Goal: Task Accomplishment & Management: Manage account settings

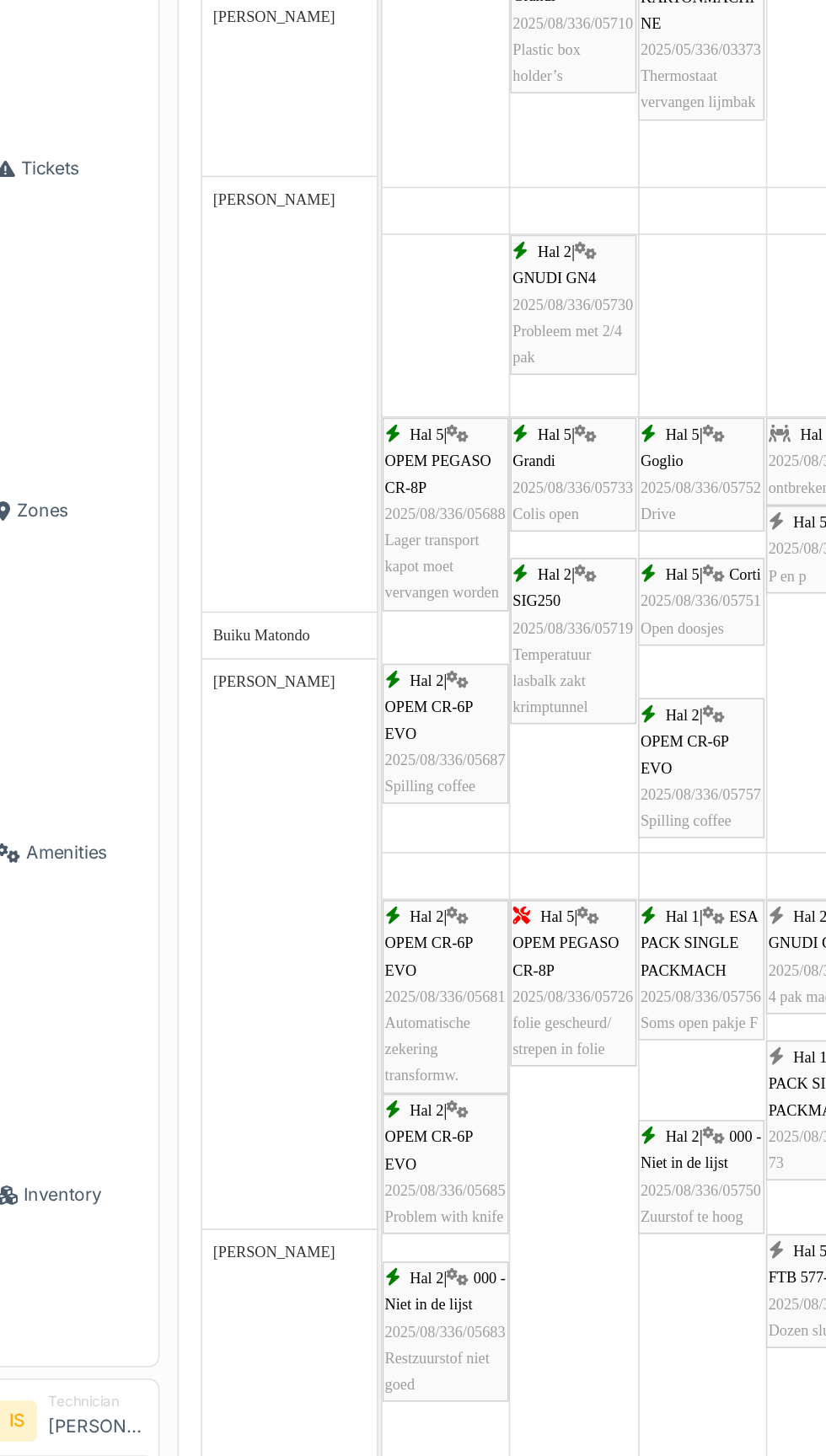
scroll to position [148, 0]
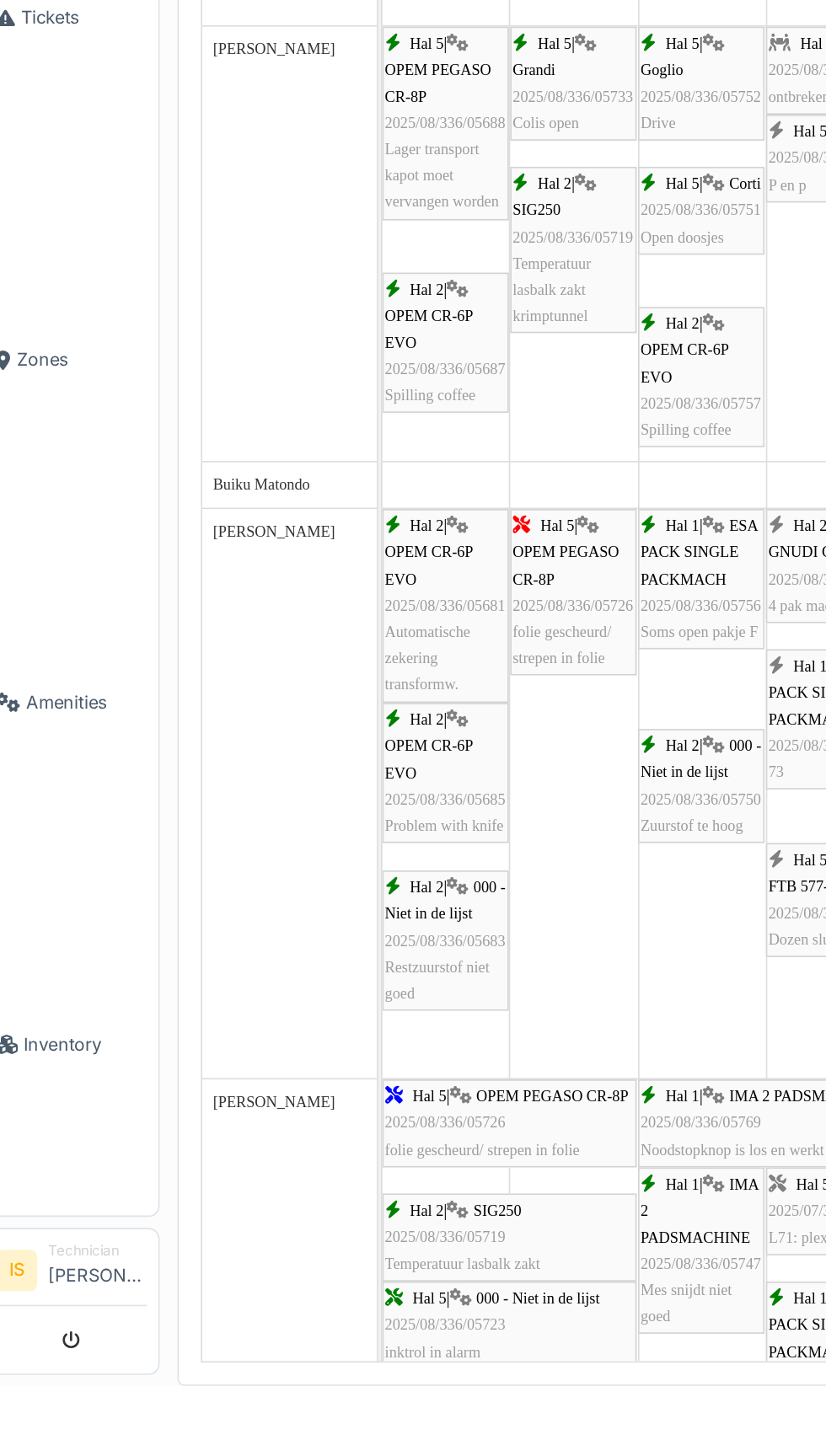
click at [66, 1255] on span "Inventory" at bounding box center [69, 1247] width 75 height 16
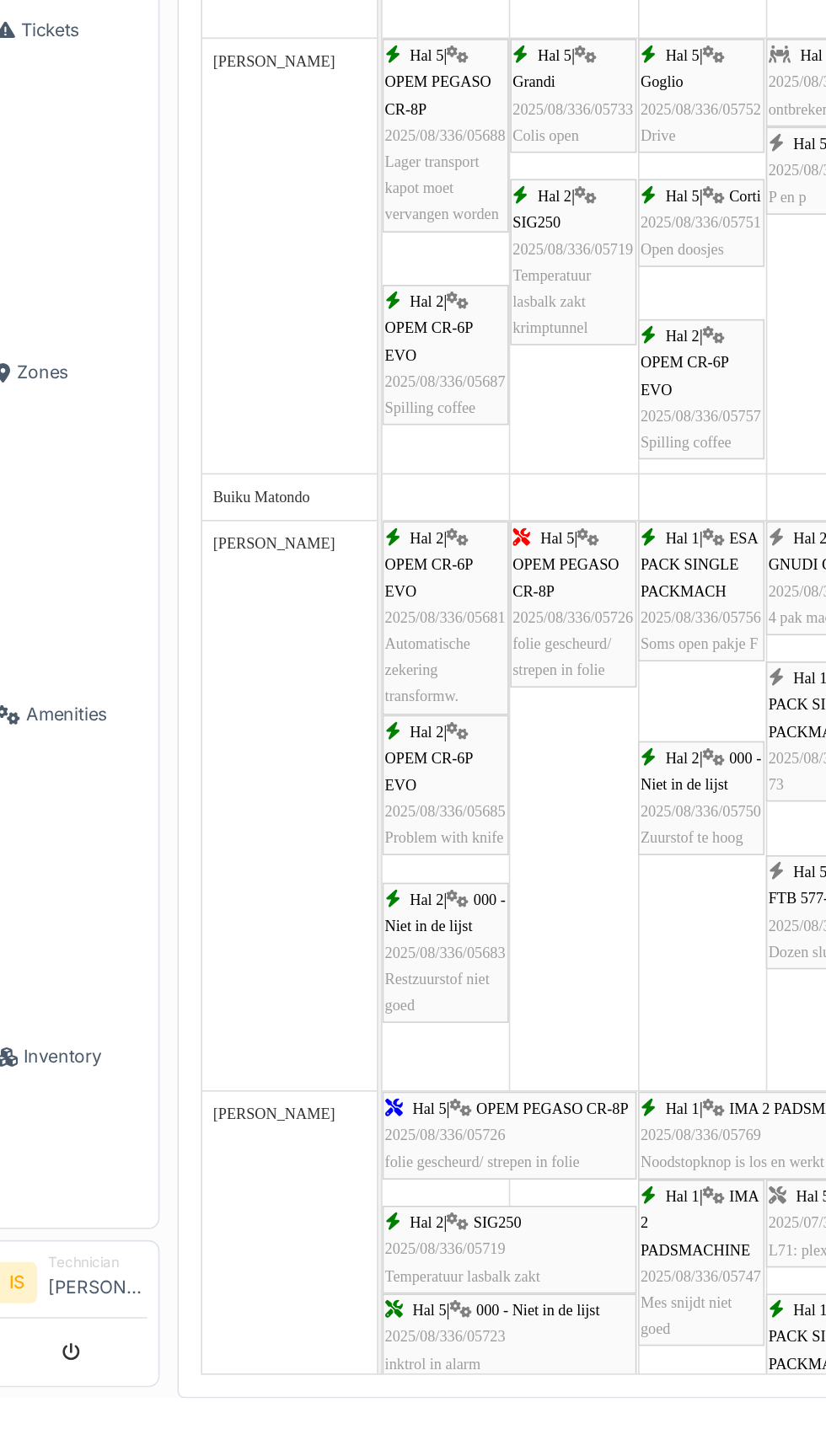
scroll to position [0, 0]
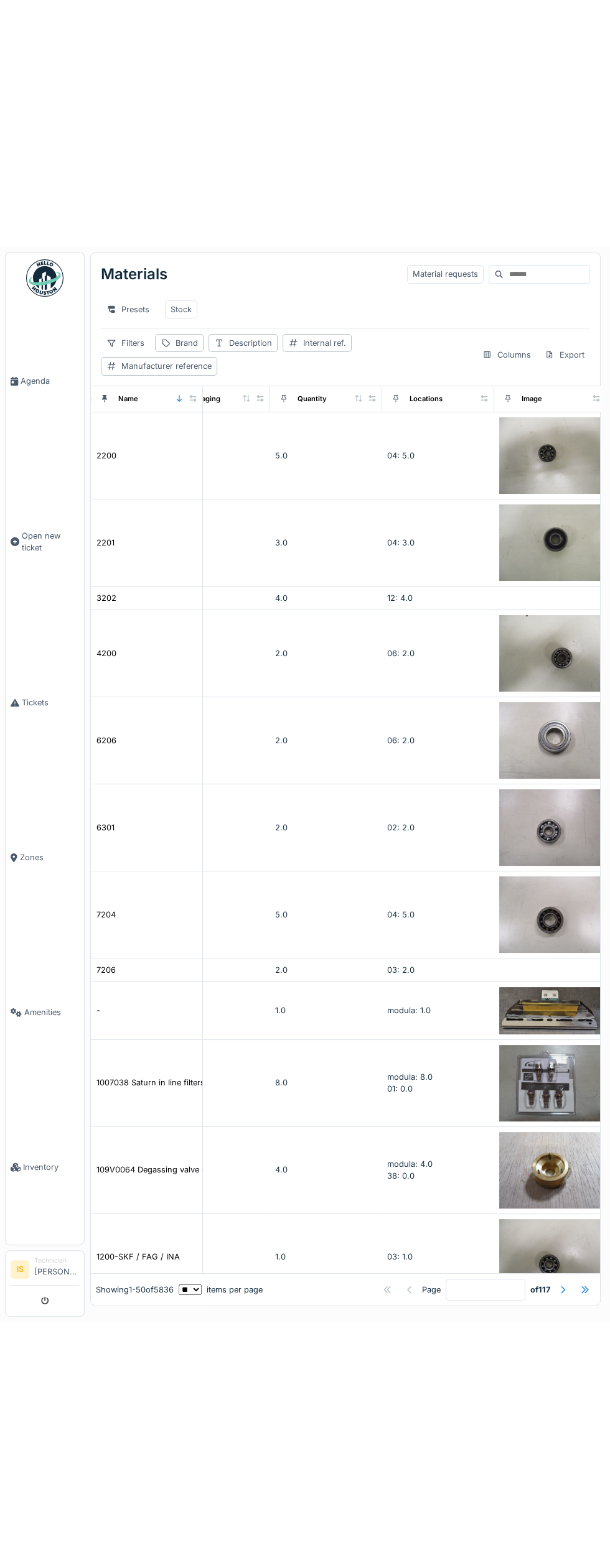
scroll to position [0, 498]
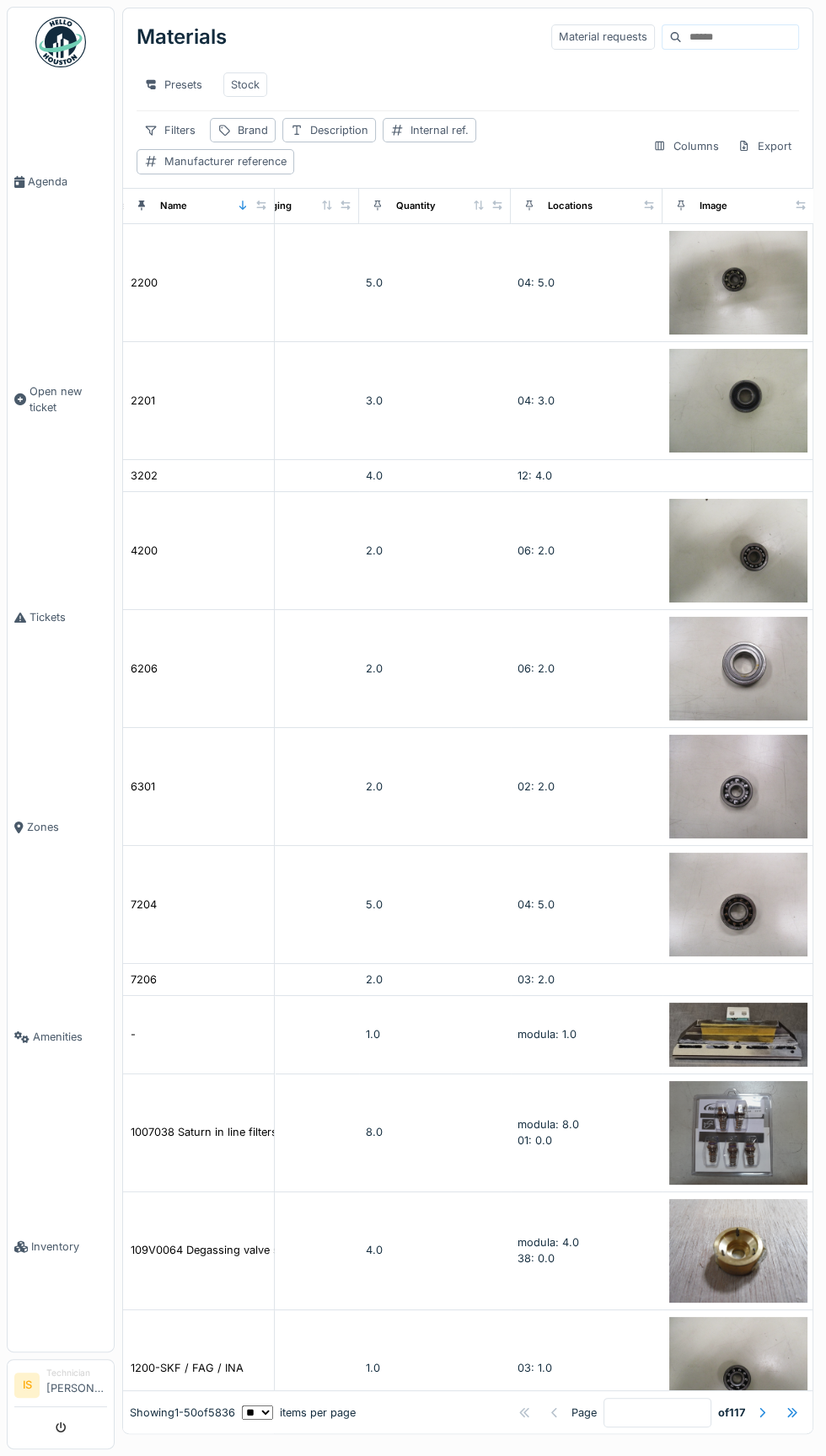
click at [732, 43] on input at bounding box center [740, 36] width 116 height 23
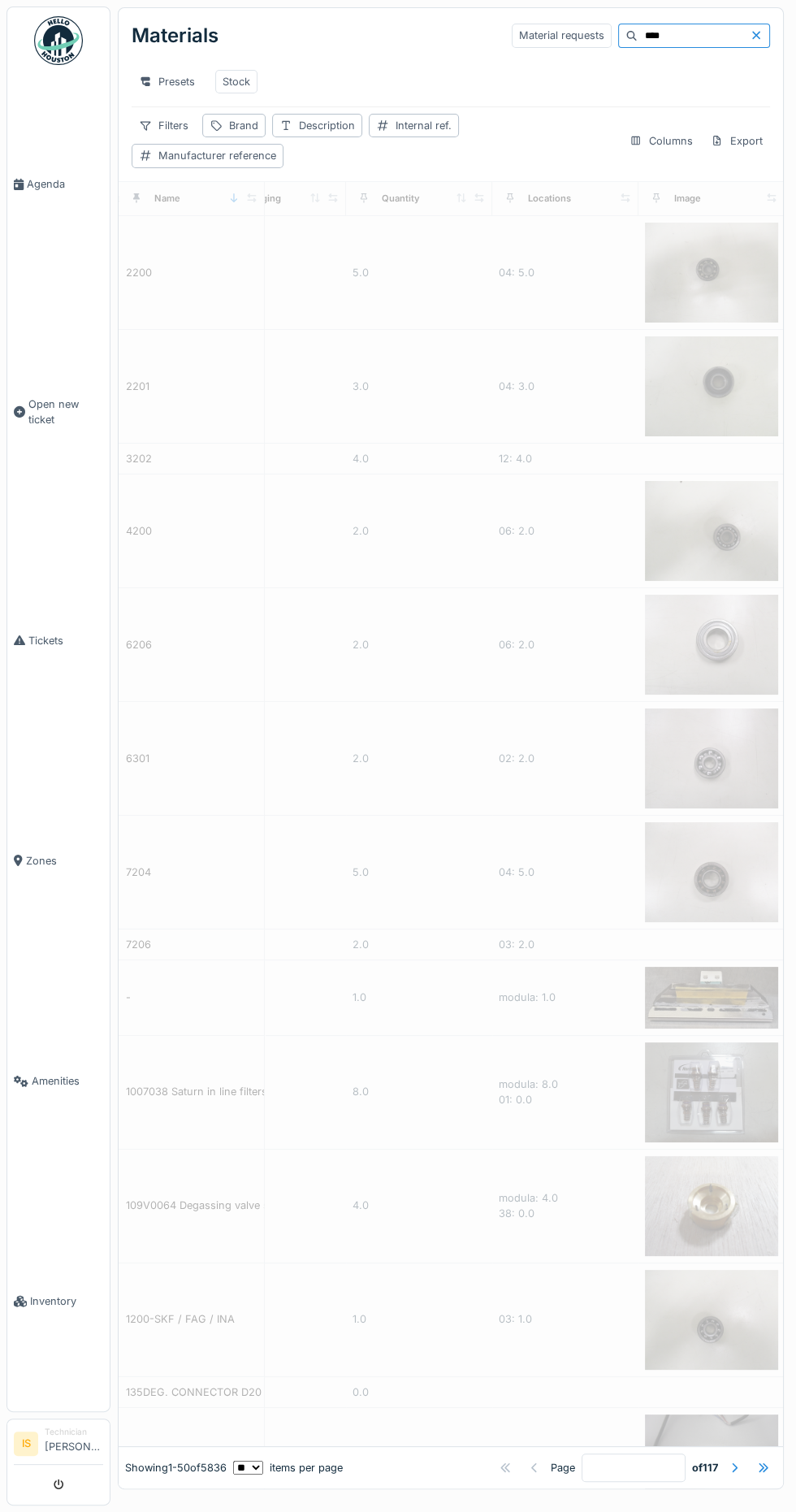
type input "***"
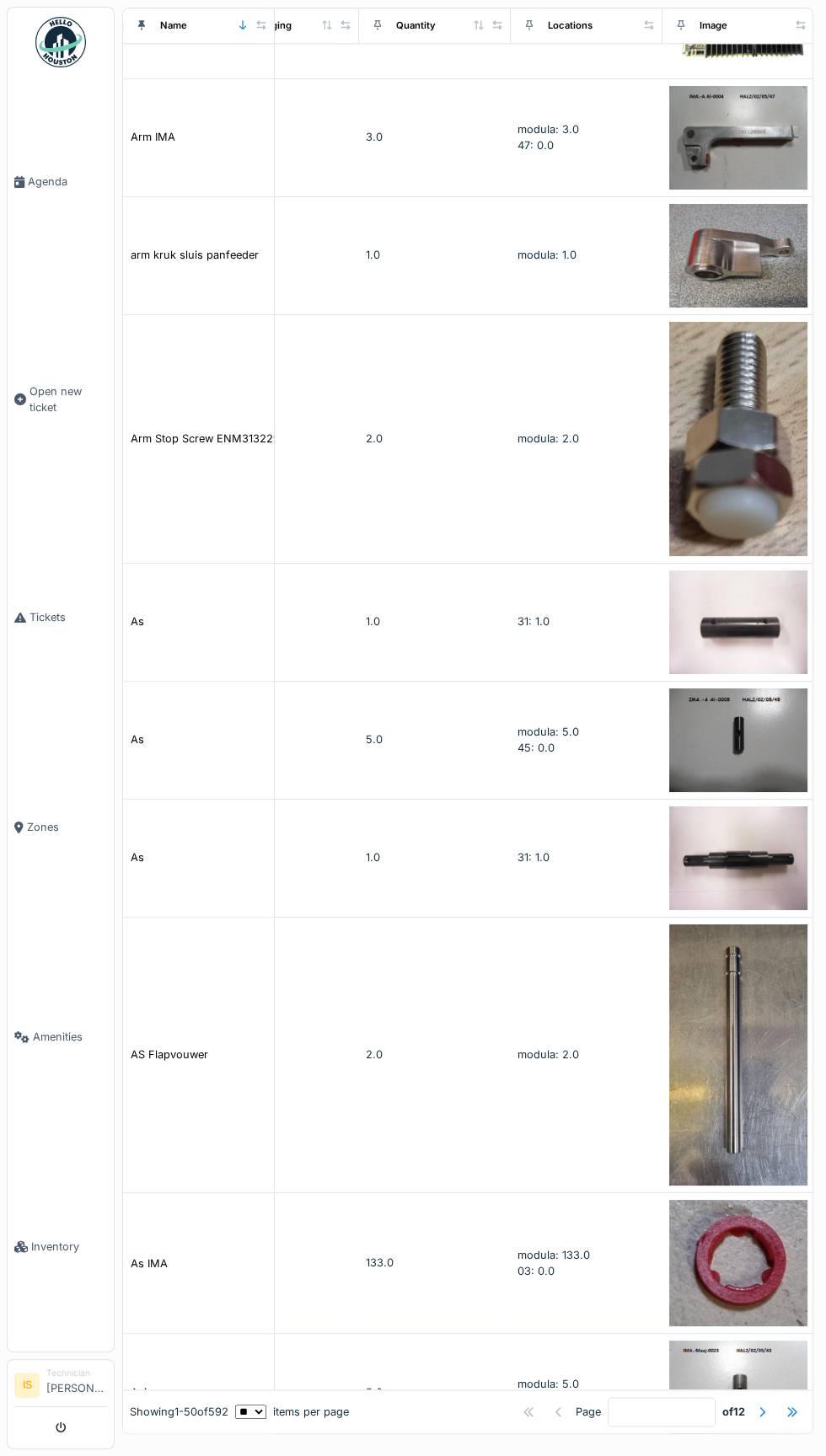
scroll to position [4487, 674]
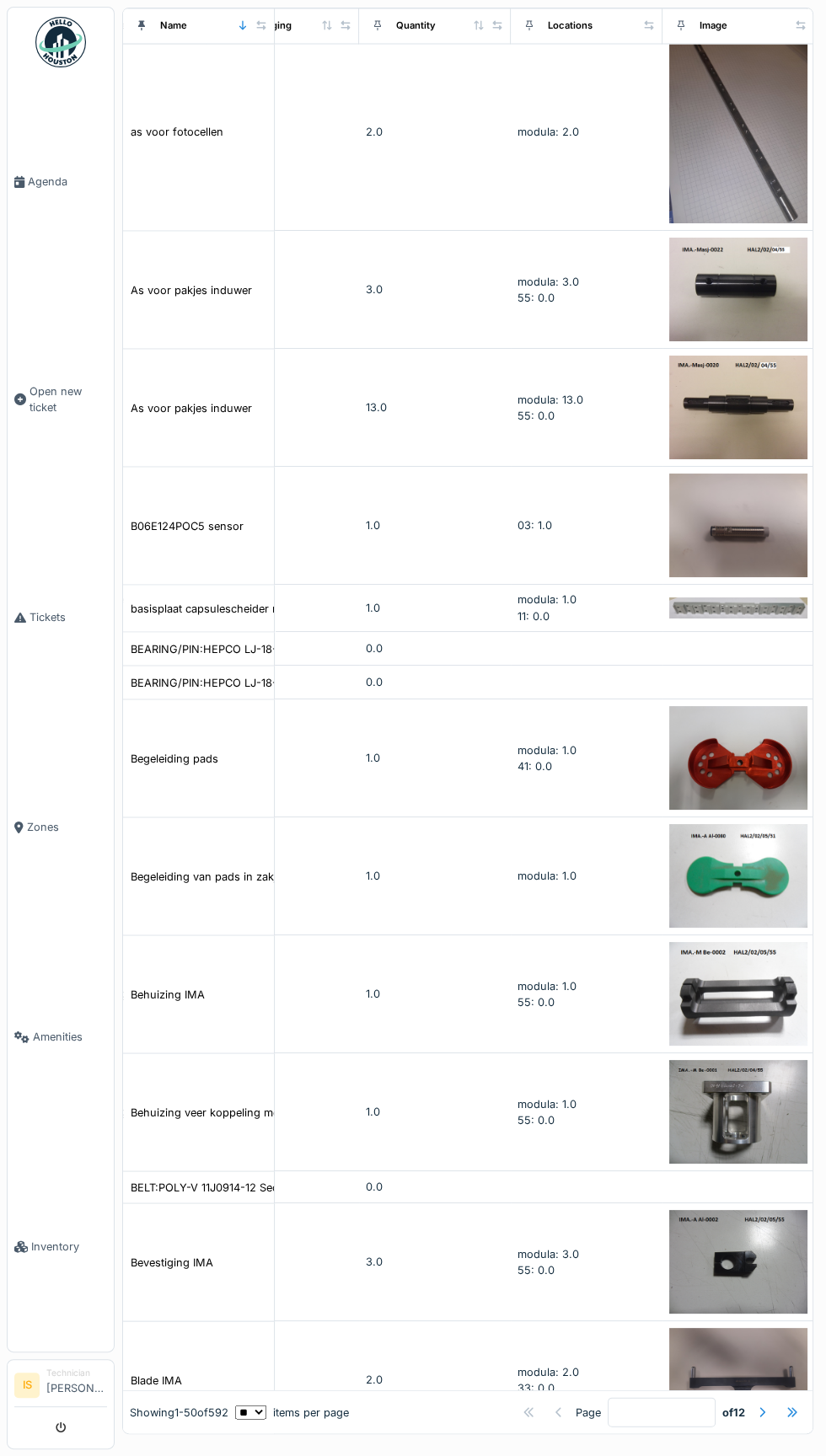
click at [762, 1419] on div at bounding box center [762, 1413] width 14 height 16
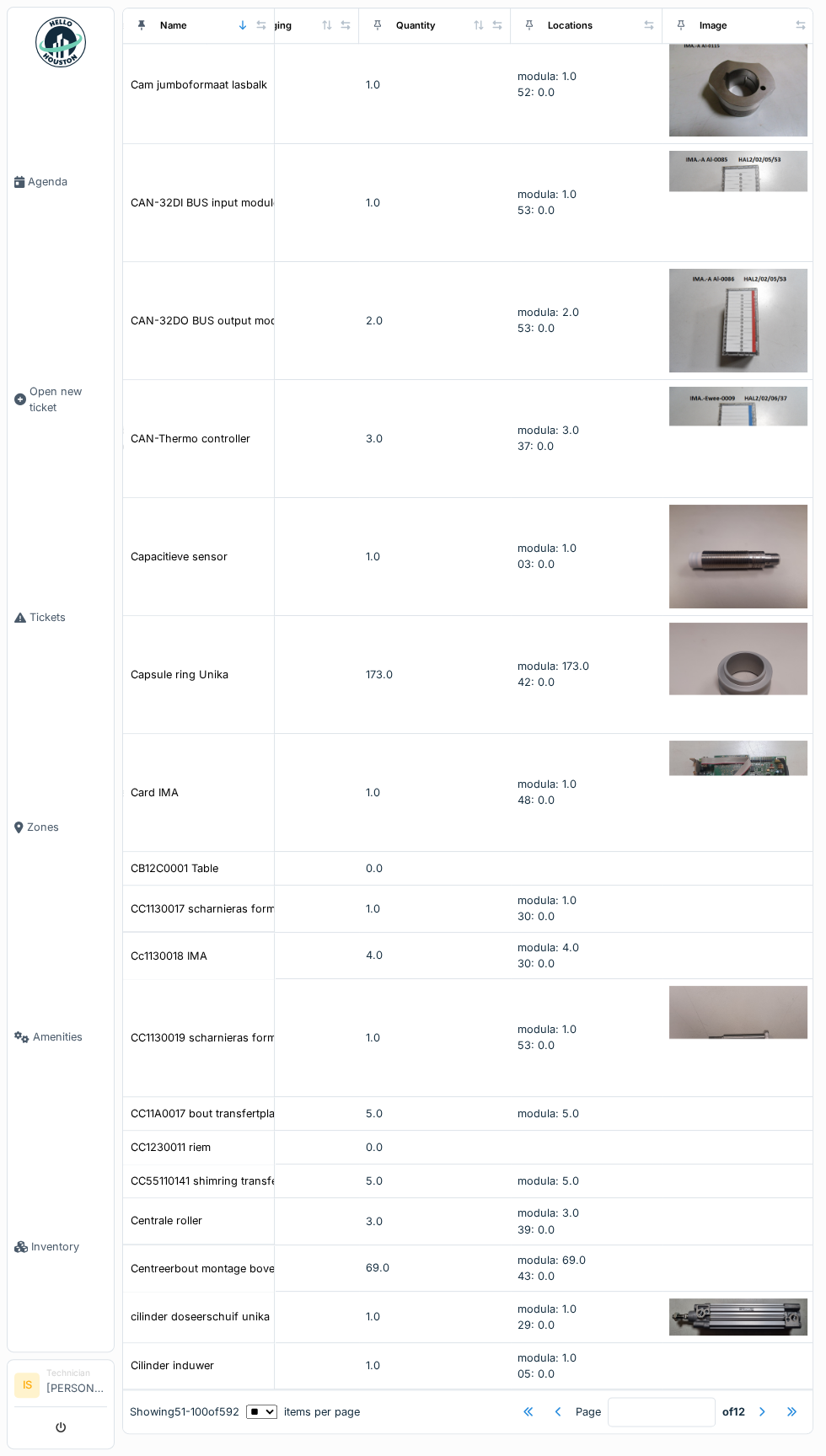
scroll to position [2739, 674]
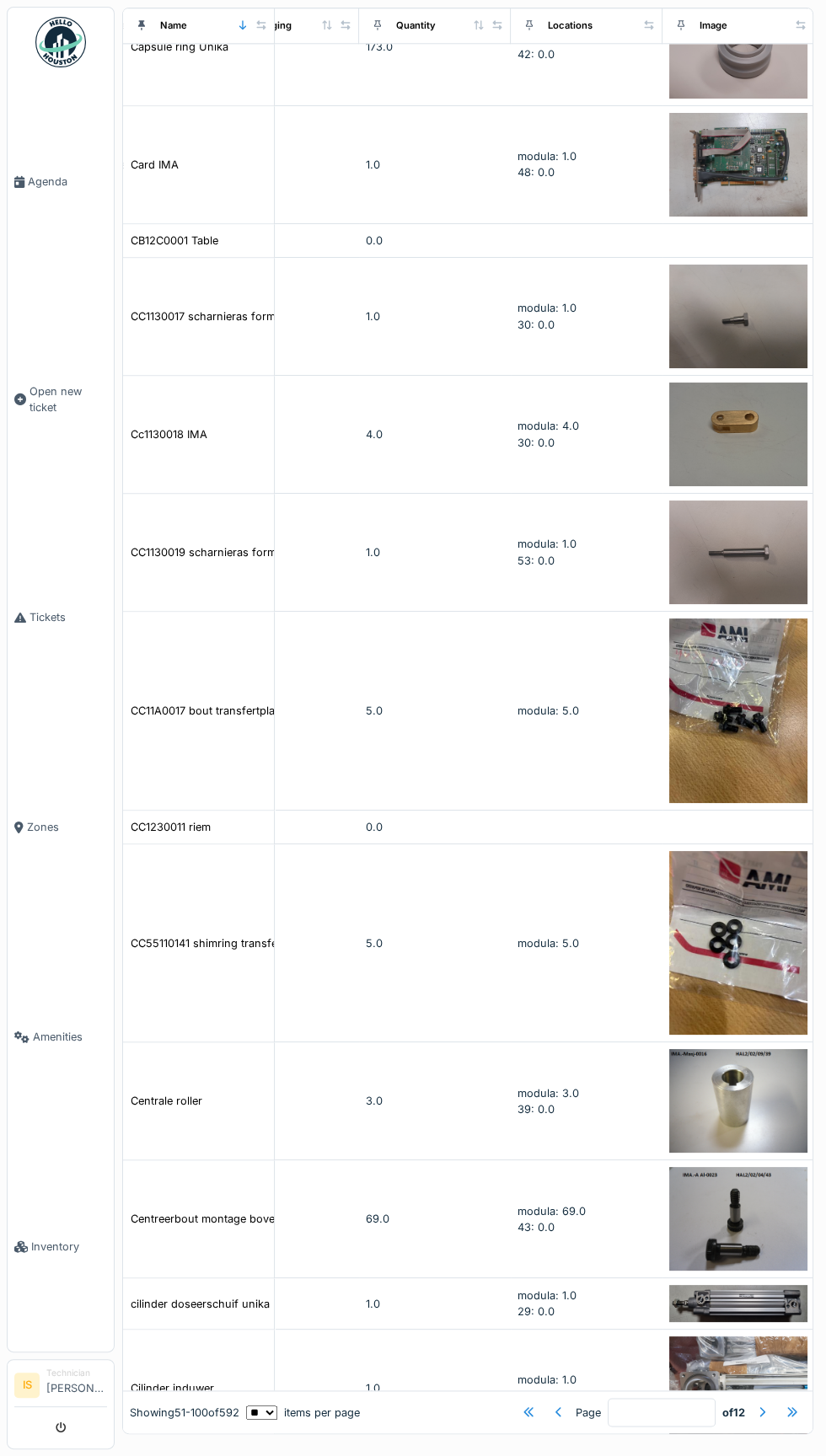
click at [760, 1421] on div at bounding box center [762, 1413] width 14 height 16
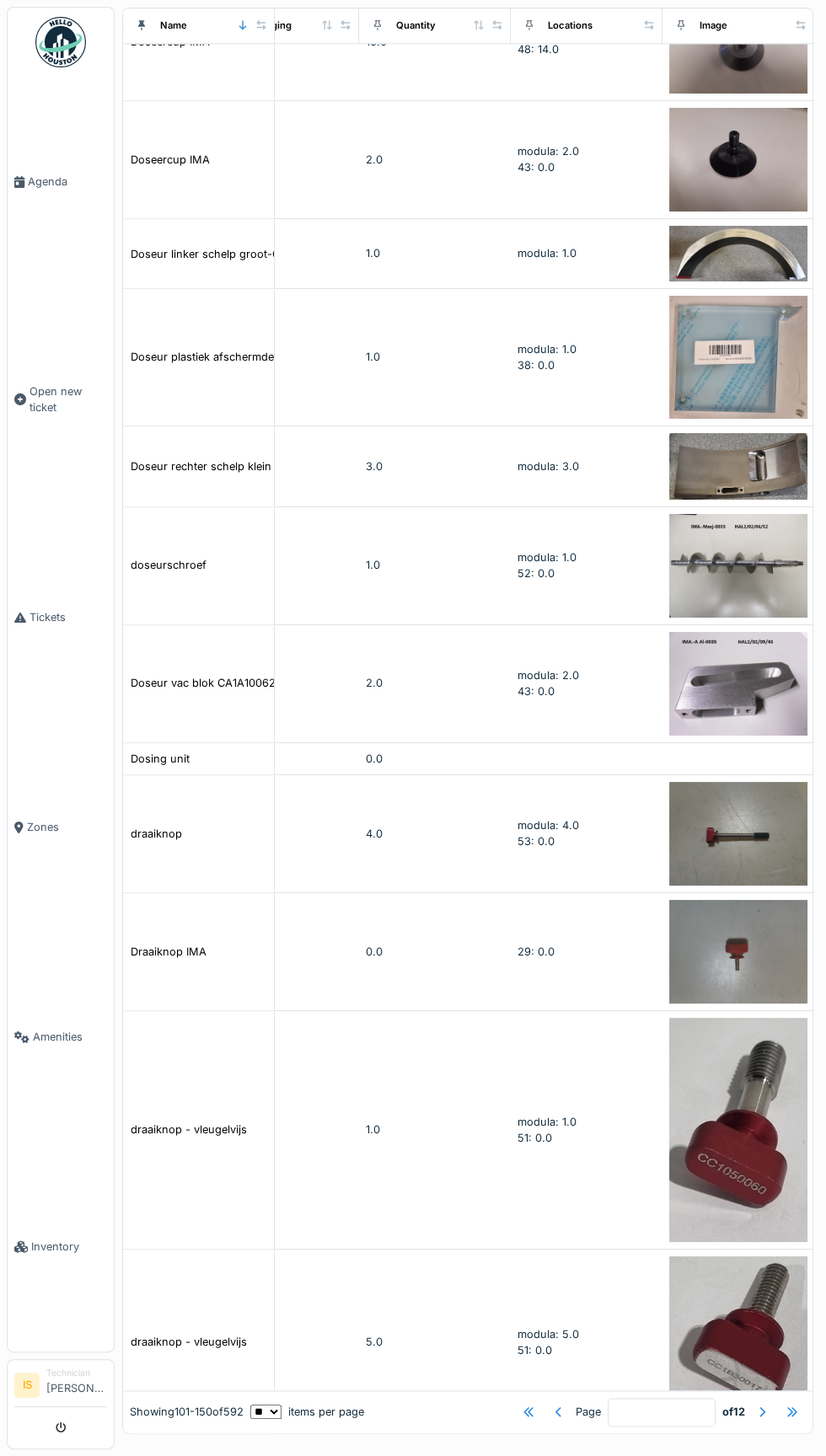
scroll to position [4200, 674]
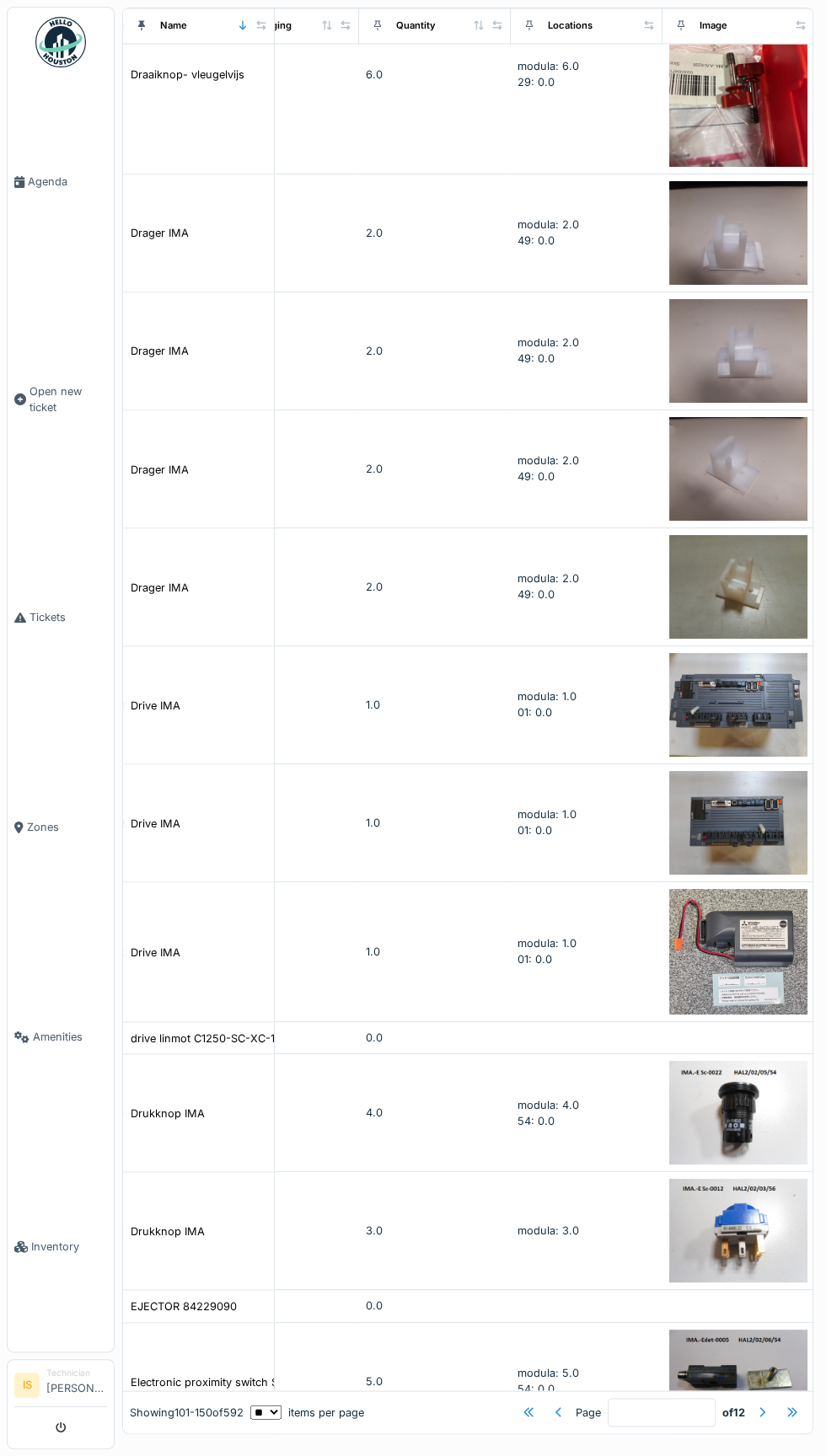
click at [762, 1414] on div at bounding box center [762, 1413] width 14 height 16
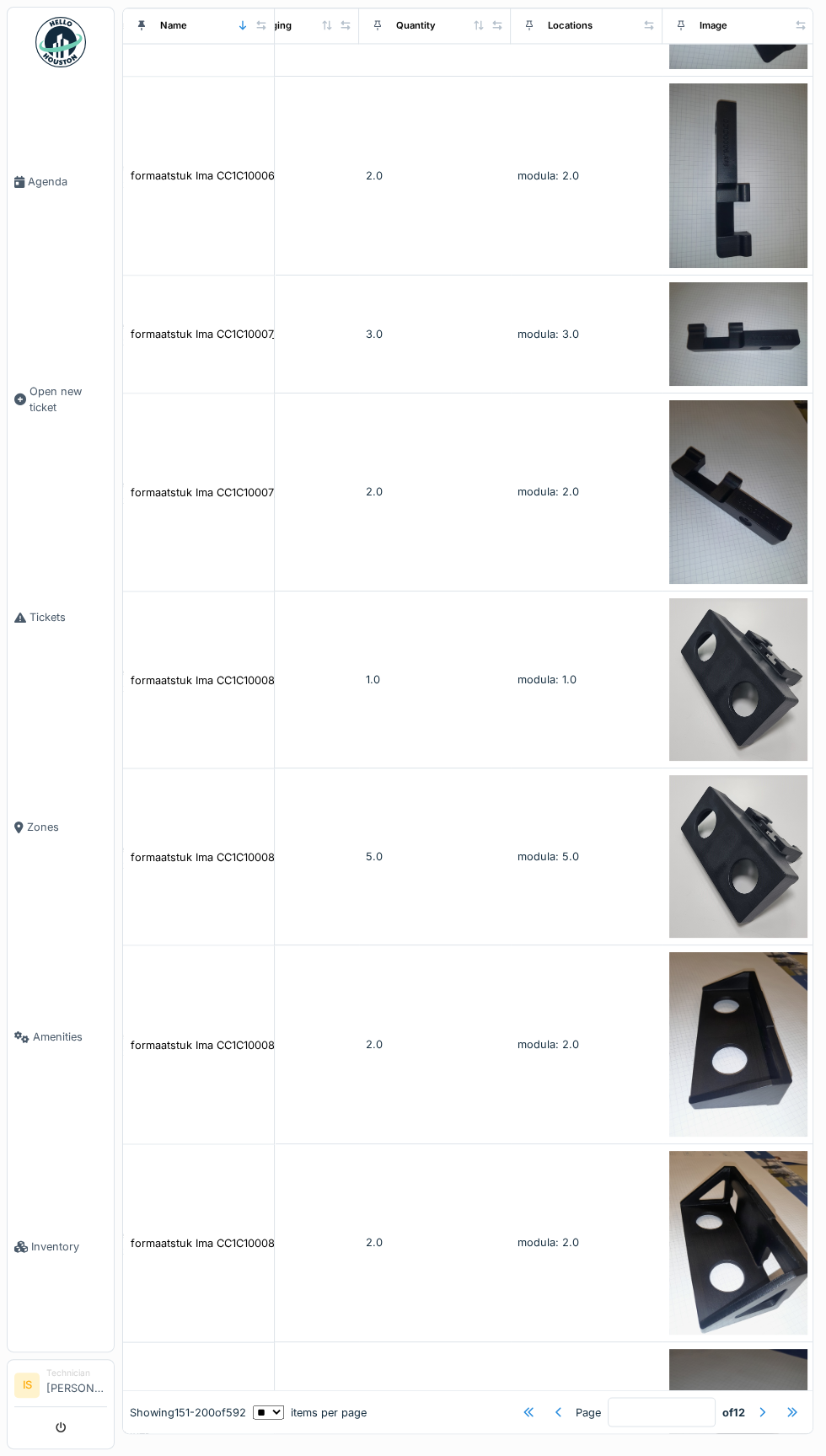
scroll to position [6326, 674]
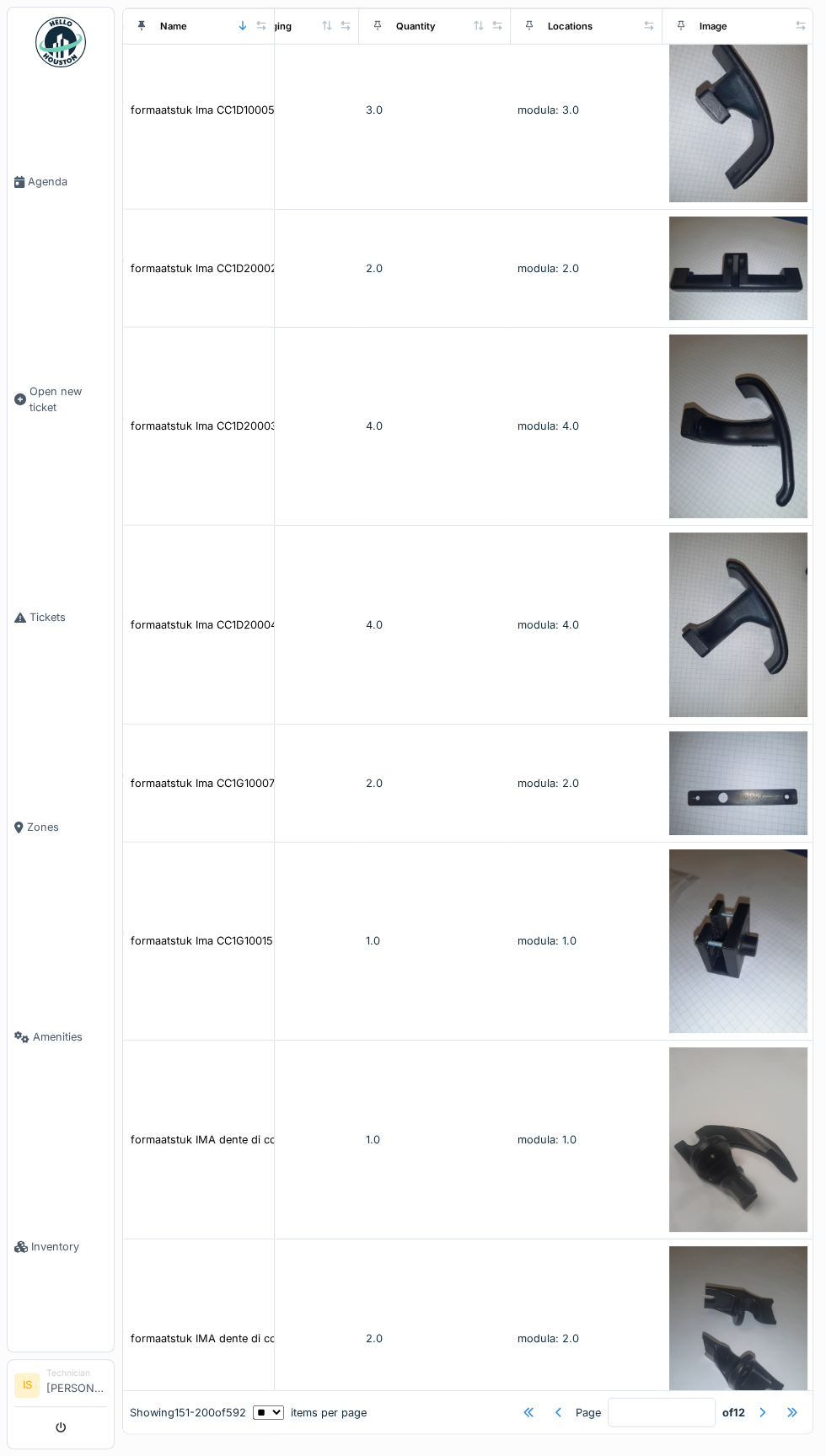
click at [762, 1413] on div at bounding box center [762, 1413] width 14 height 16
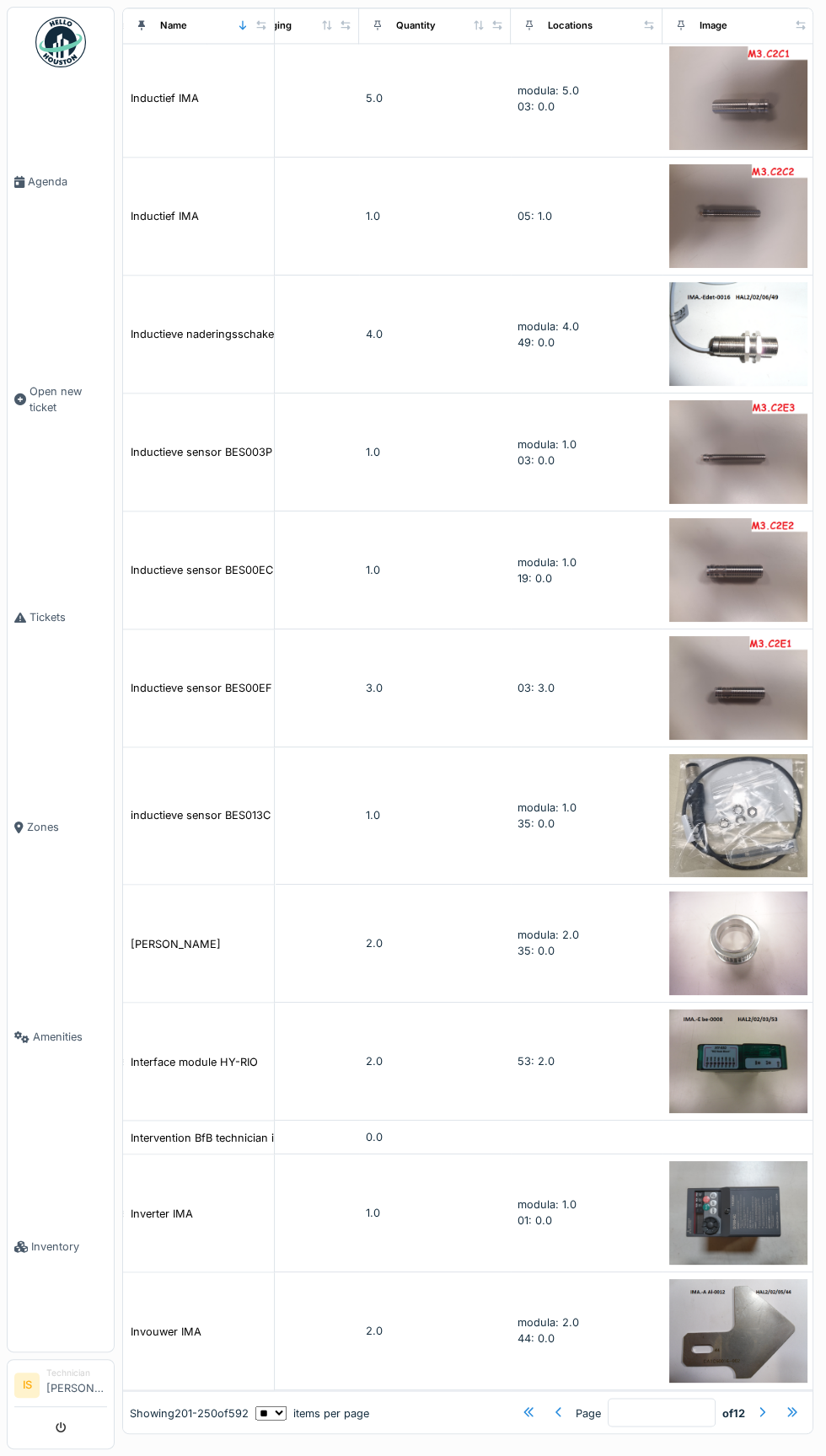
scroll to position [3680, 674]
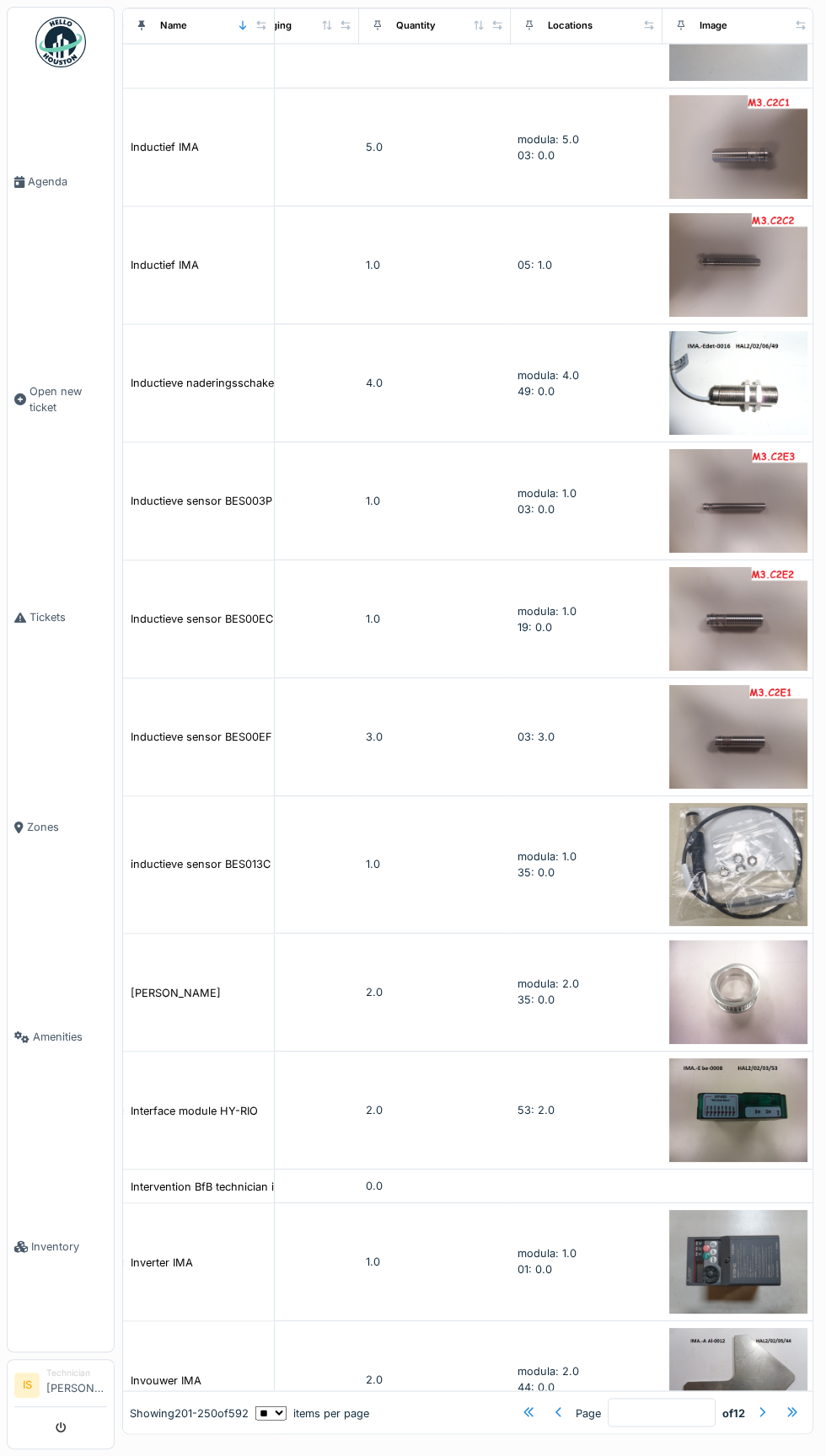
click at [762, 1422] on div at bounding box center [762, 1413] width 27 height 23
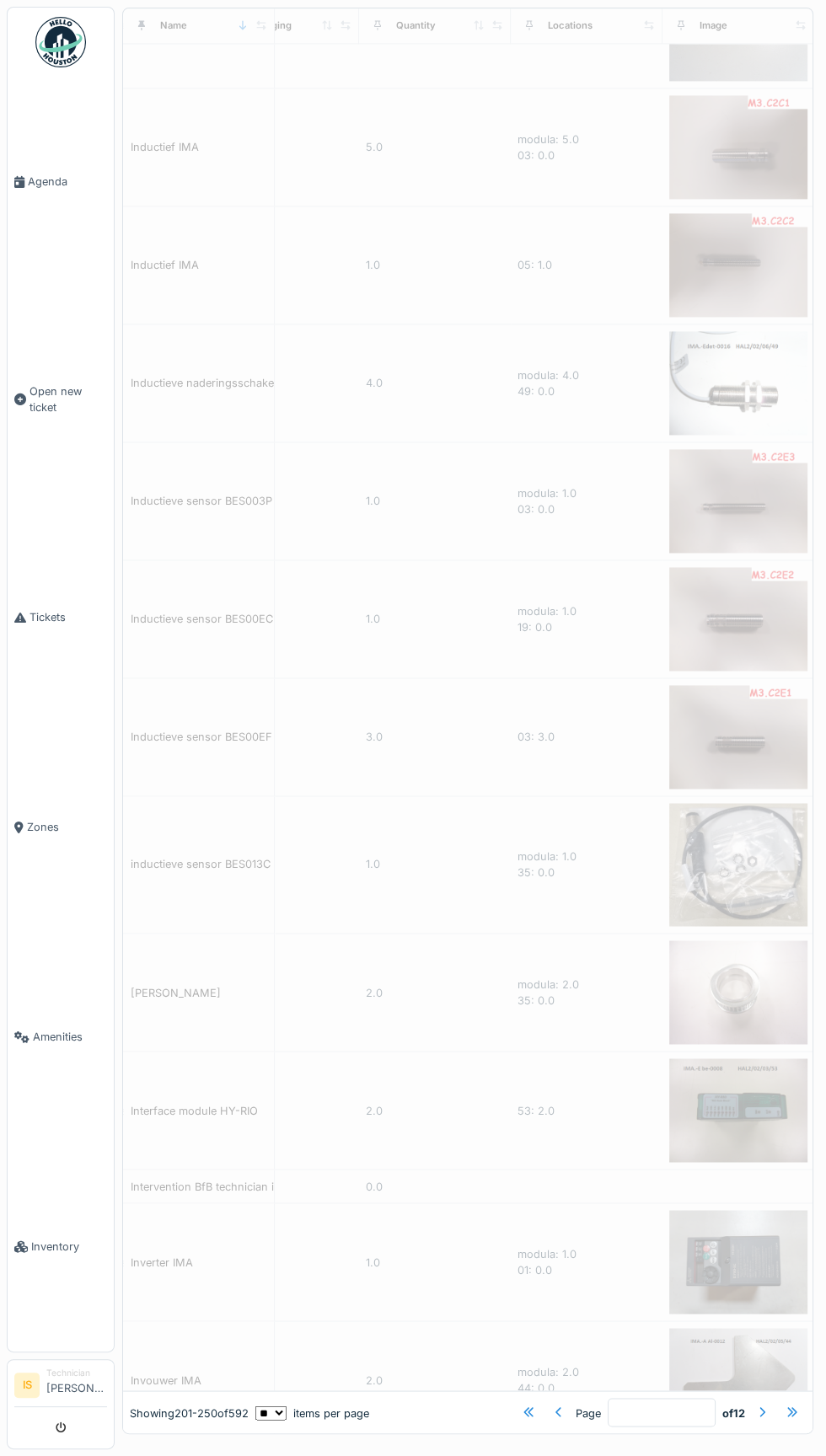
type input "*"
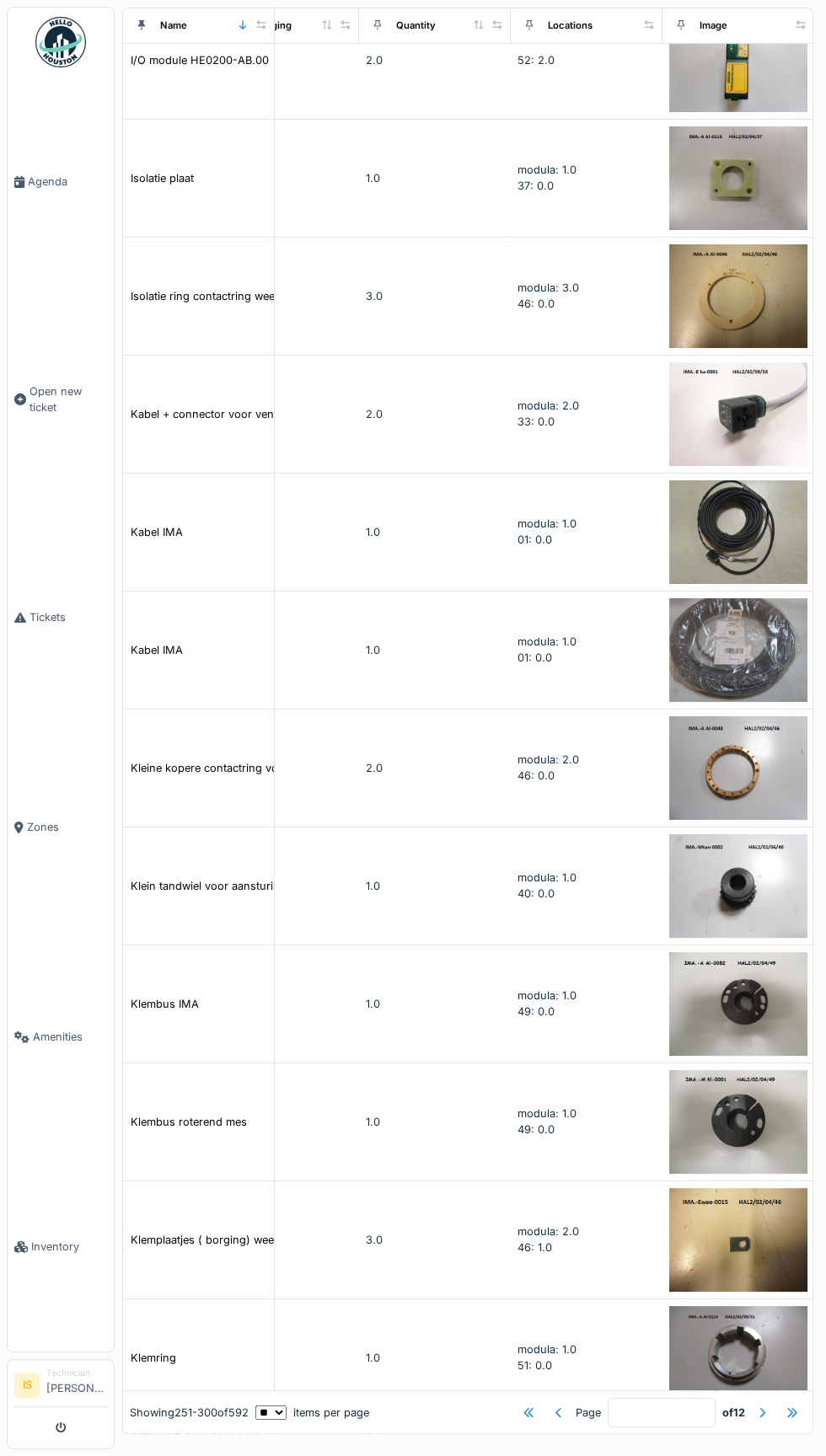
scroll to position [0, 674]
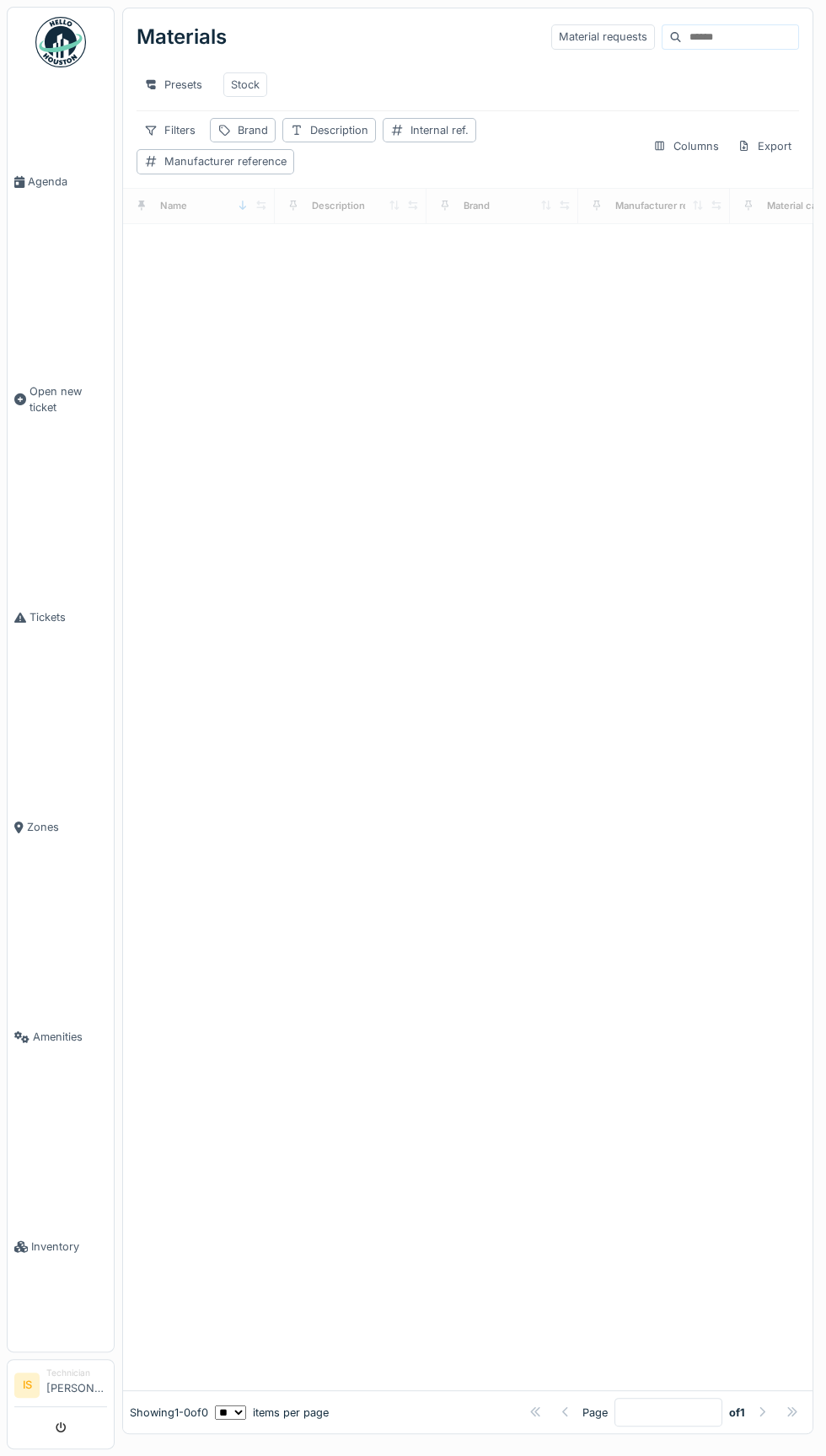
click at [685, 48] on input at bounding box center [740, 36] width 116 height 23
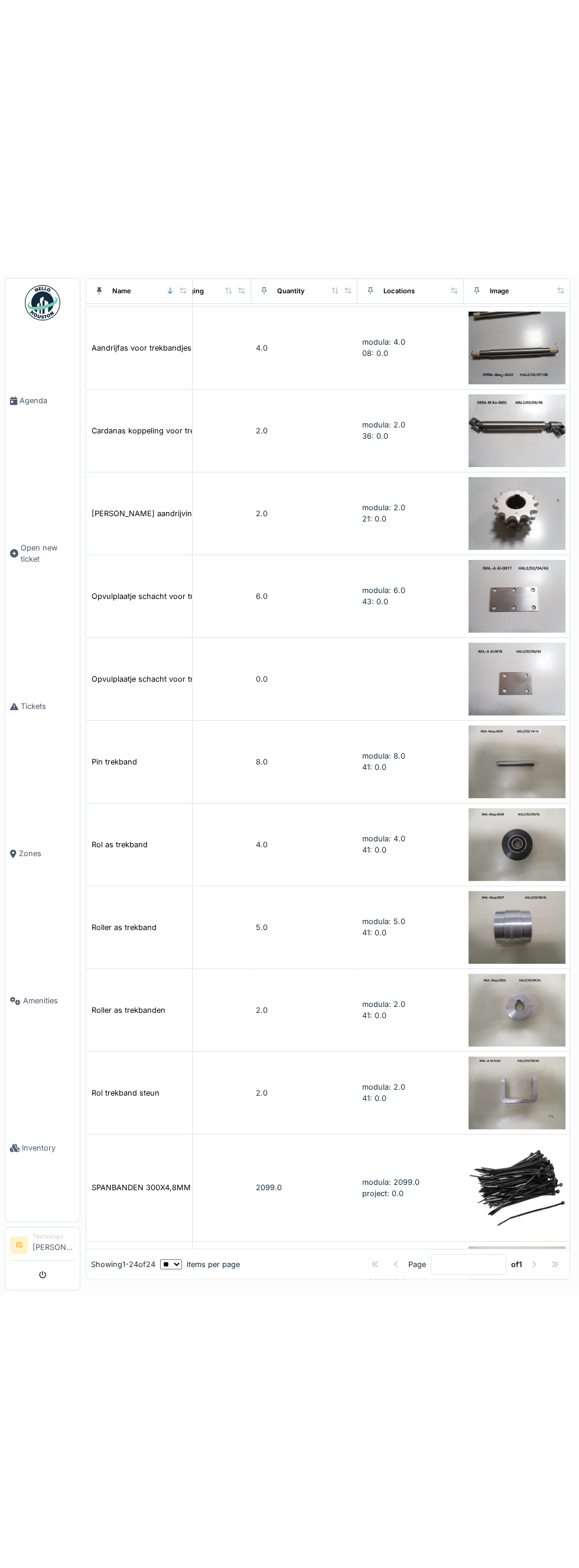
scroll to position [0, 473]
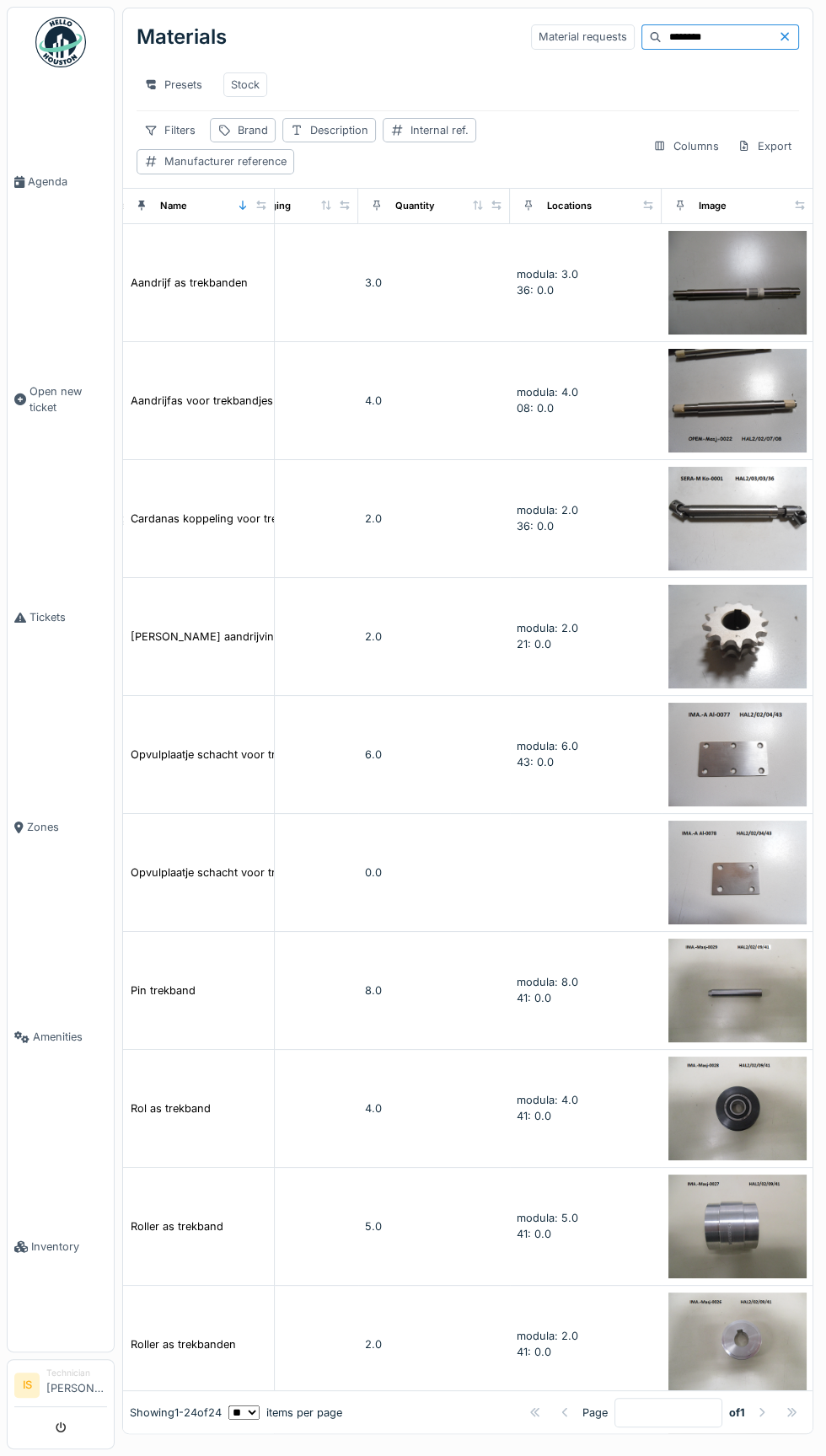
click at [726, 44] on input "********" at bounding box center [720, 36] width 116 height 23
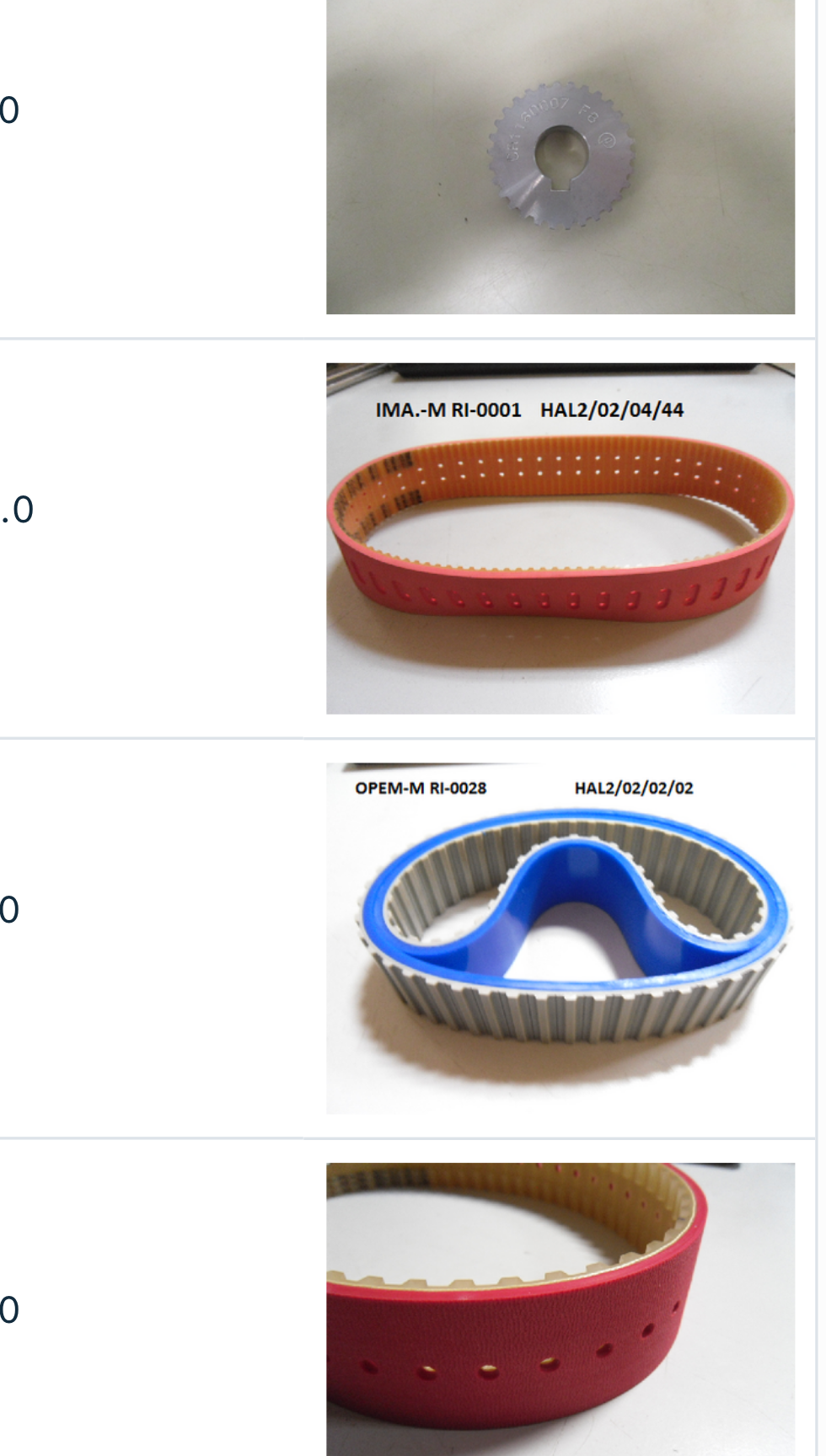
scroll to position [889, 675]
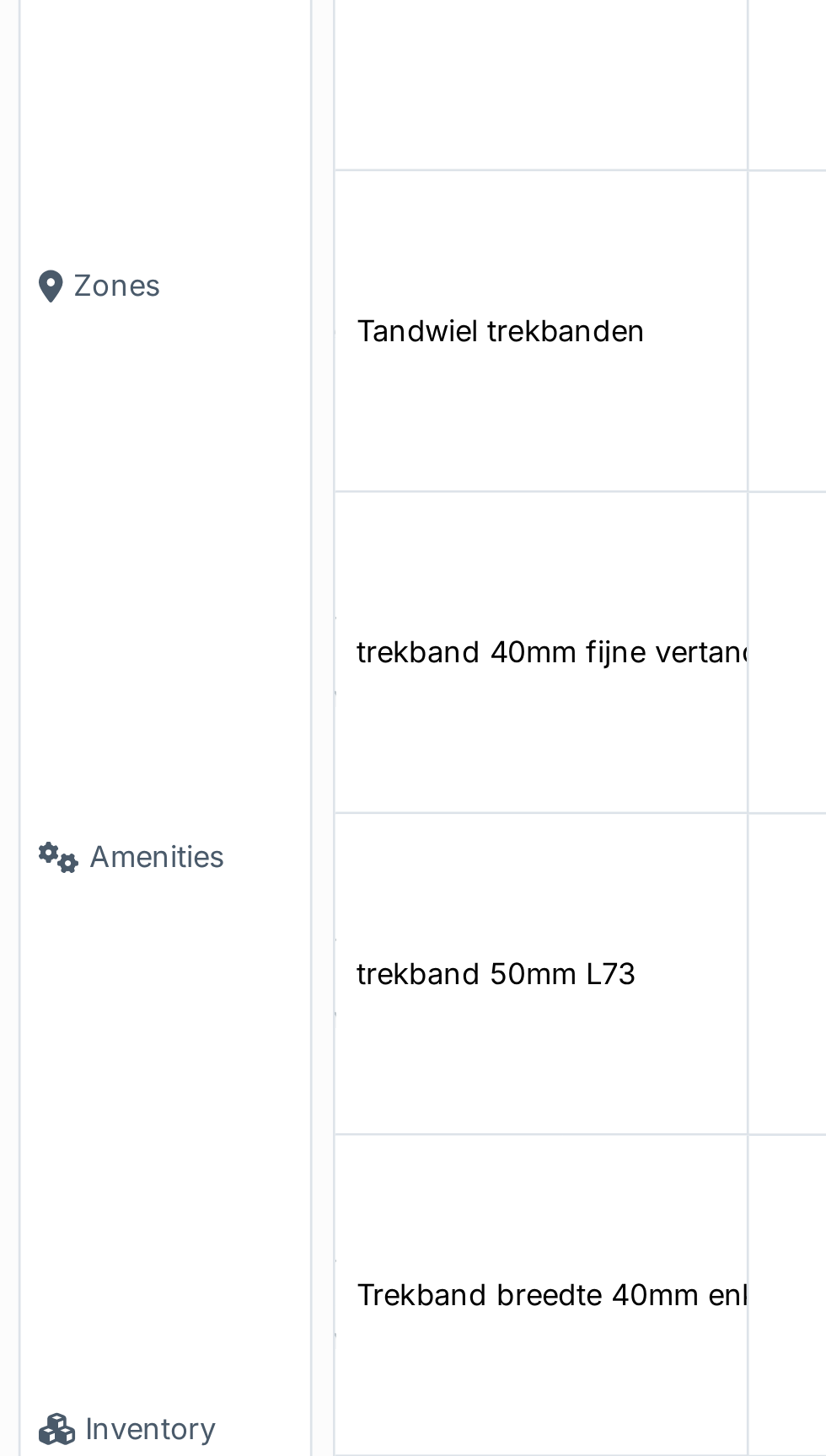
type input "********"
click at [197, 954] on div "trekband 40mm fijne vertanding L59" at bounding box center [225, 962] width 187 height 16
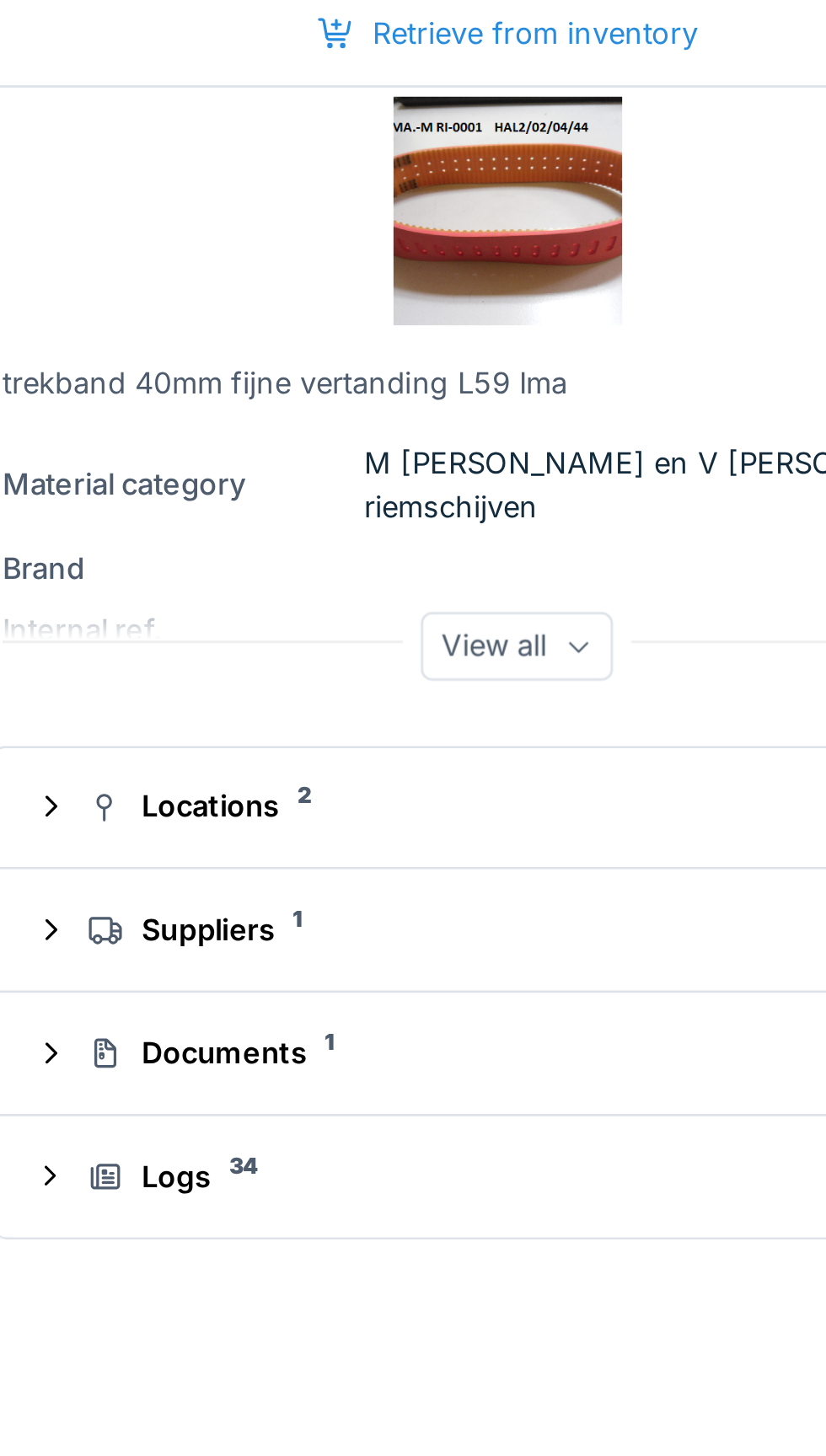
scroll to position [957, 735]
click at [621, 123] on div "Retrieve from inventory" at bounding box center [608, 112] width 154 height 23
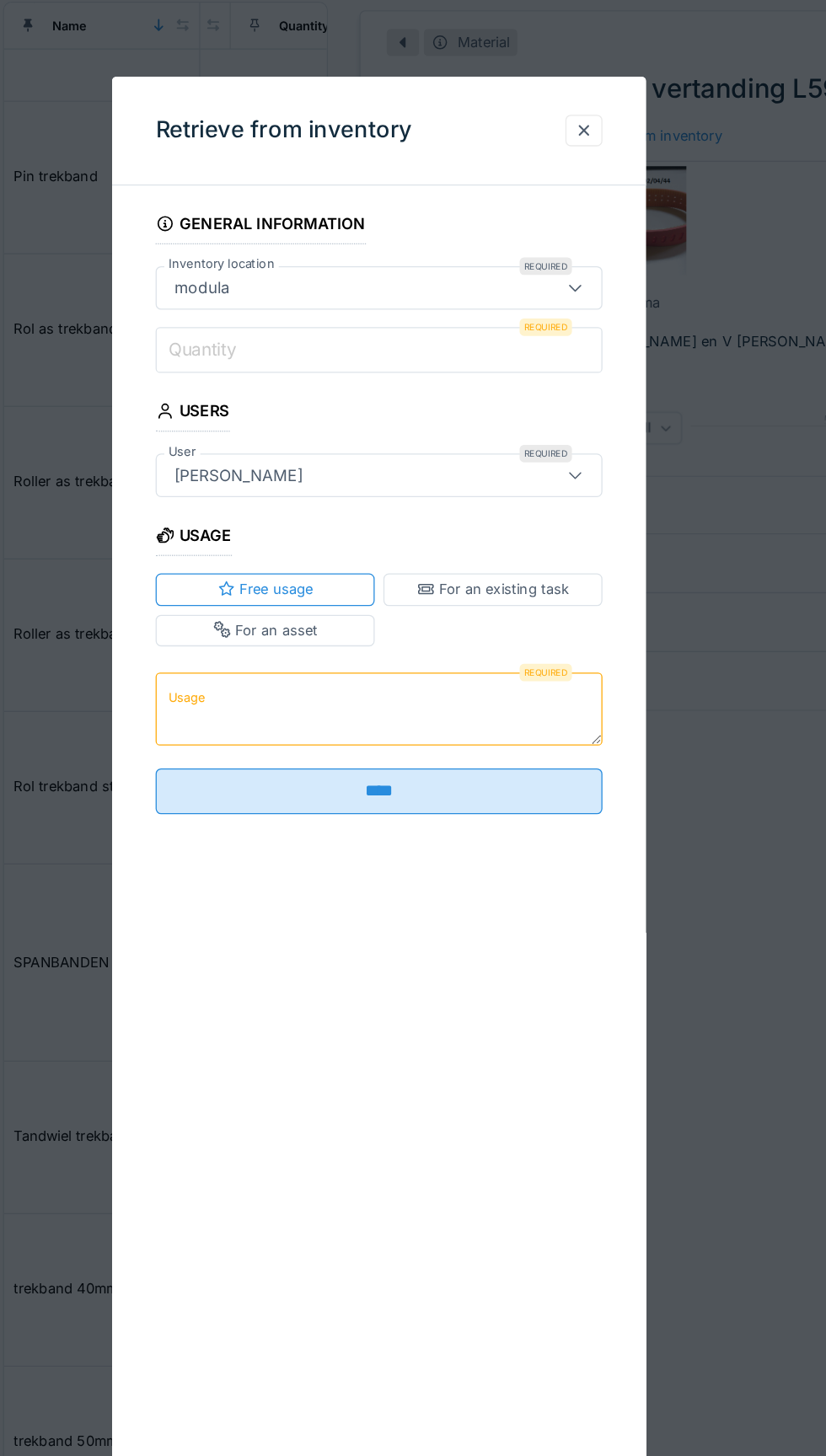
click at [354, 277] on input "Quantity" at bounding box center [413, 277] width 345 height 36
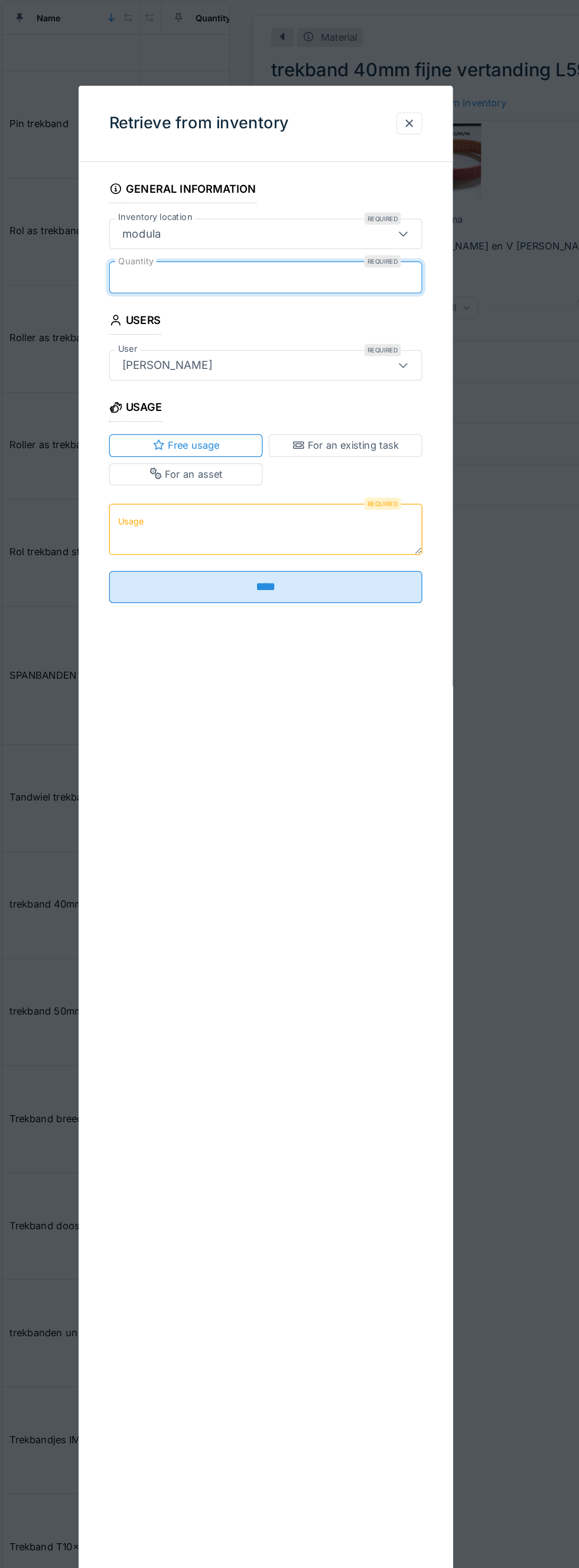
type input "*"
click at [276, 385] on fieldset "General information Inventory location Required modula ****** Quantity Required…" at bounding box center [290, 307] width 242 height 337
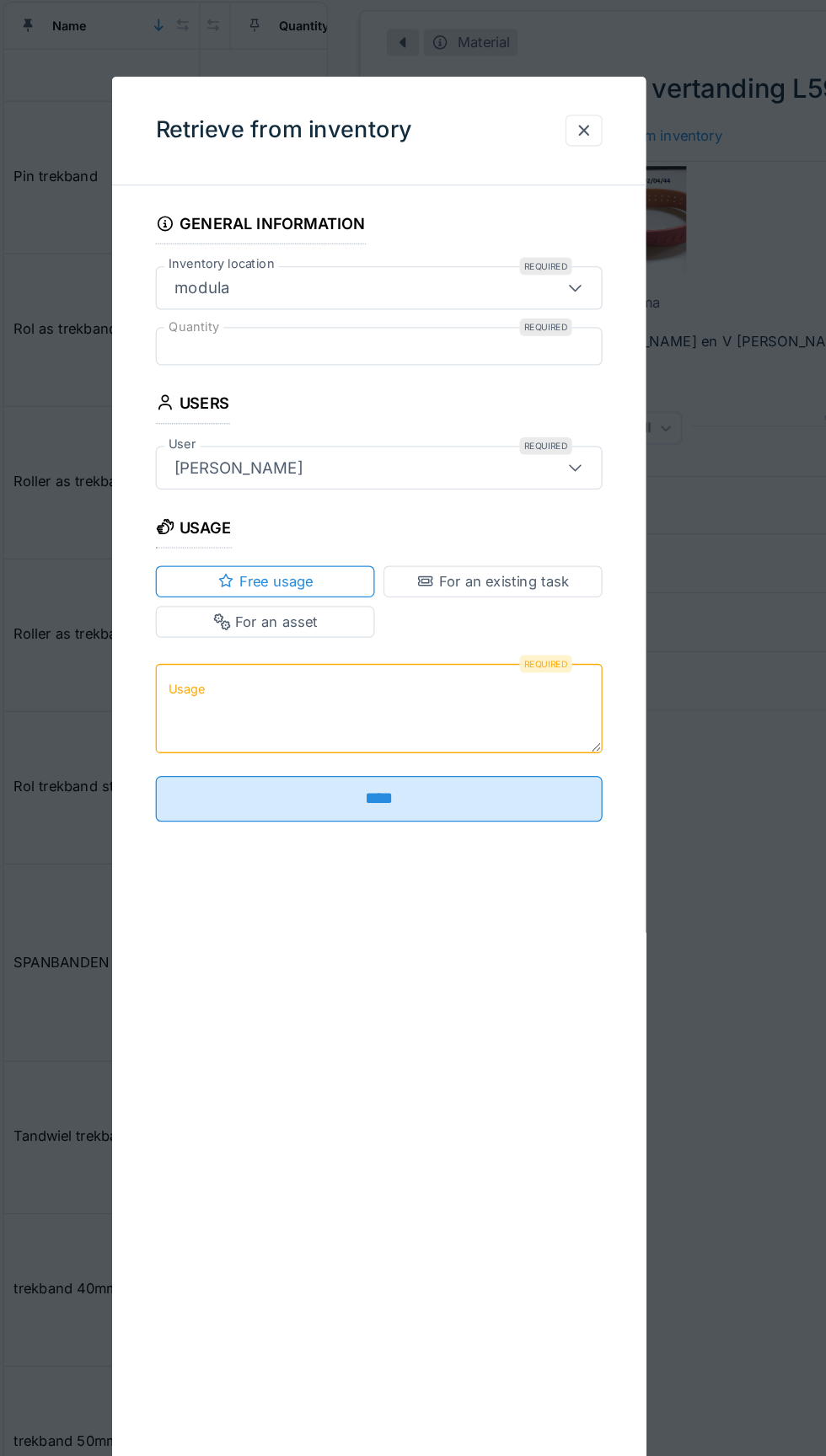
click at [388, 570] on textarea "Usage" at bounding box center [413, 554] width 345 height 69
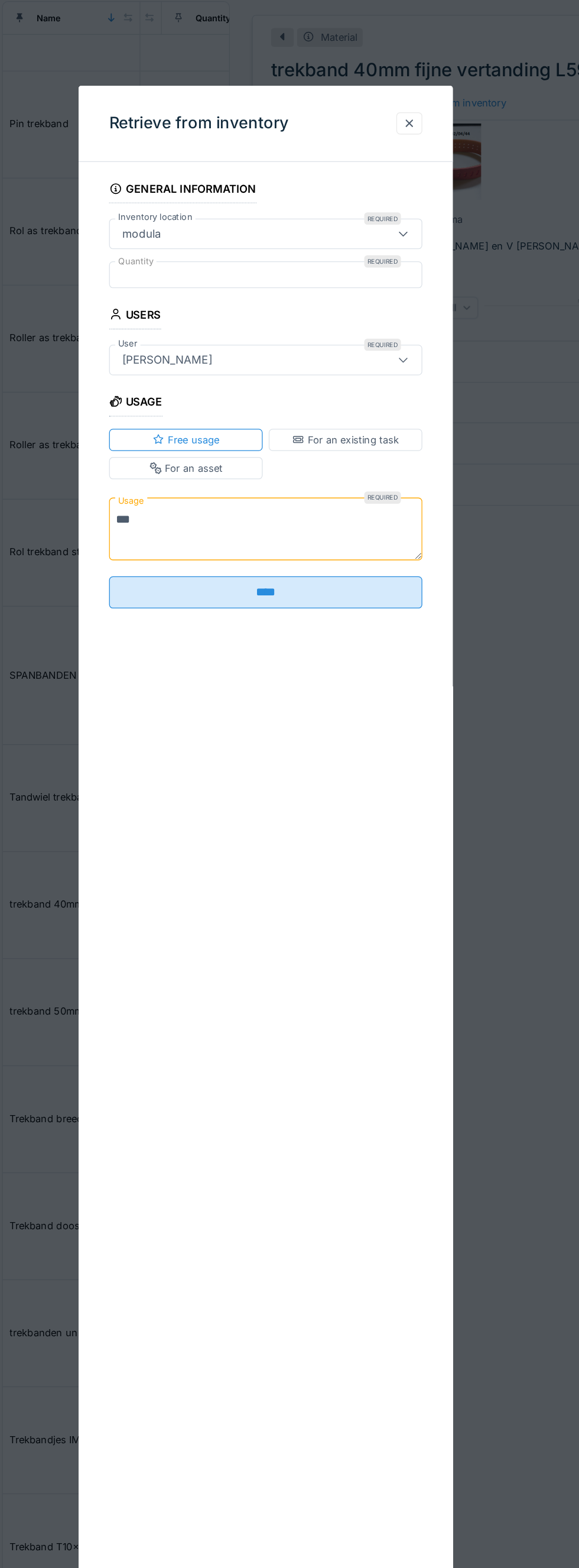
type textarea "***"
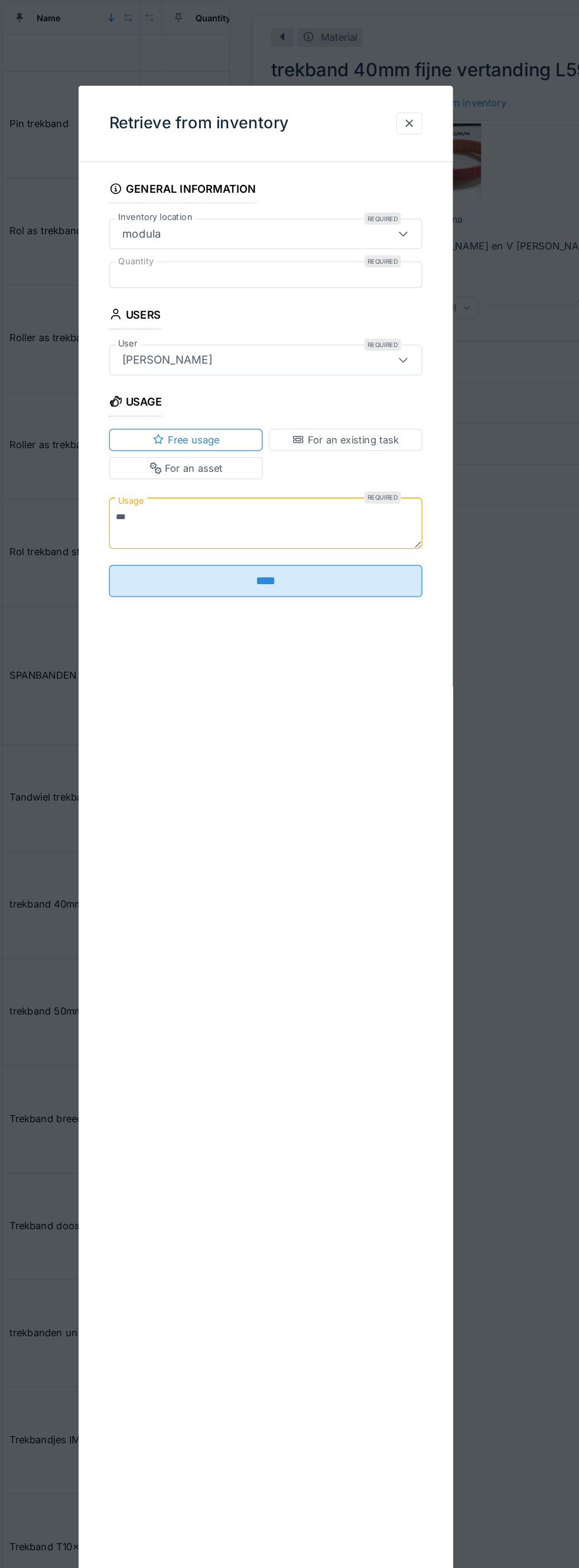
click at [324, 442] on fieldset "General information Inventory location Required modula ****** Quantity Required…" at bounding box center [290, 307] width 242 height 337
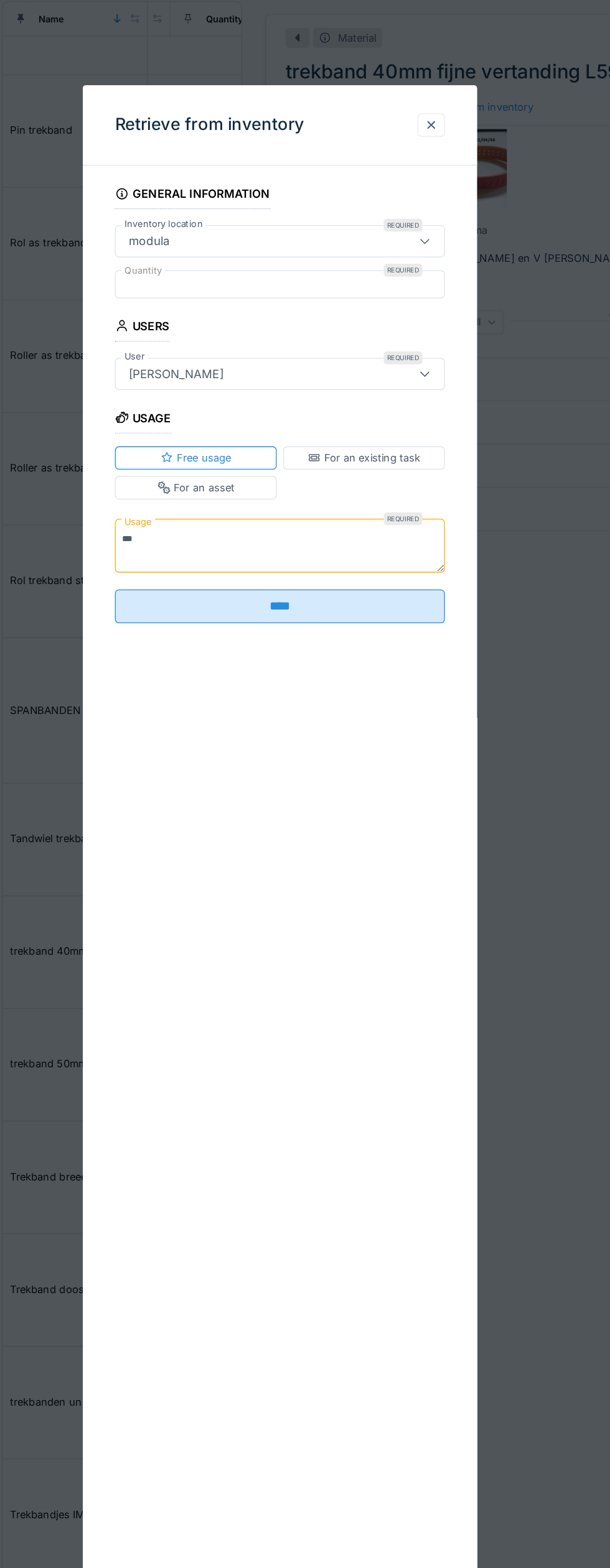
click at [334, 478] on div "General information Inventory location Required modula ****** Quantity Required…" at bounding box center [305, 332] width 305 height 379
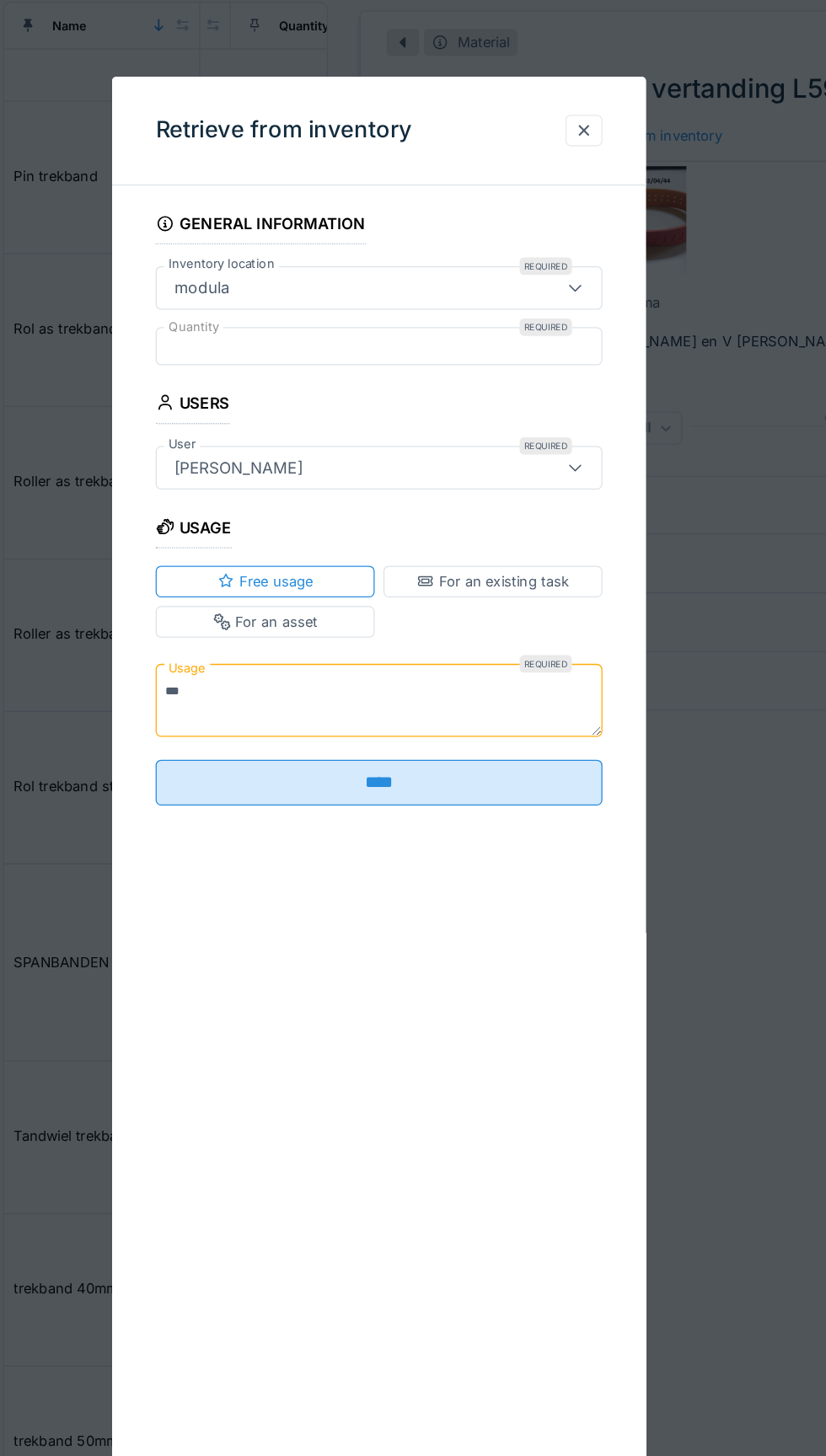
click at [425, 615] on input "****" at bounding box center [413, 612] width 345 height 36
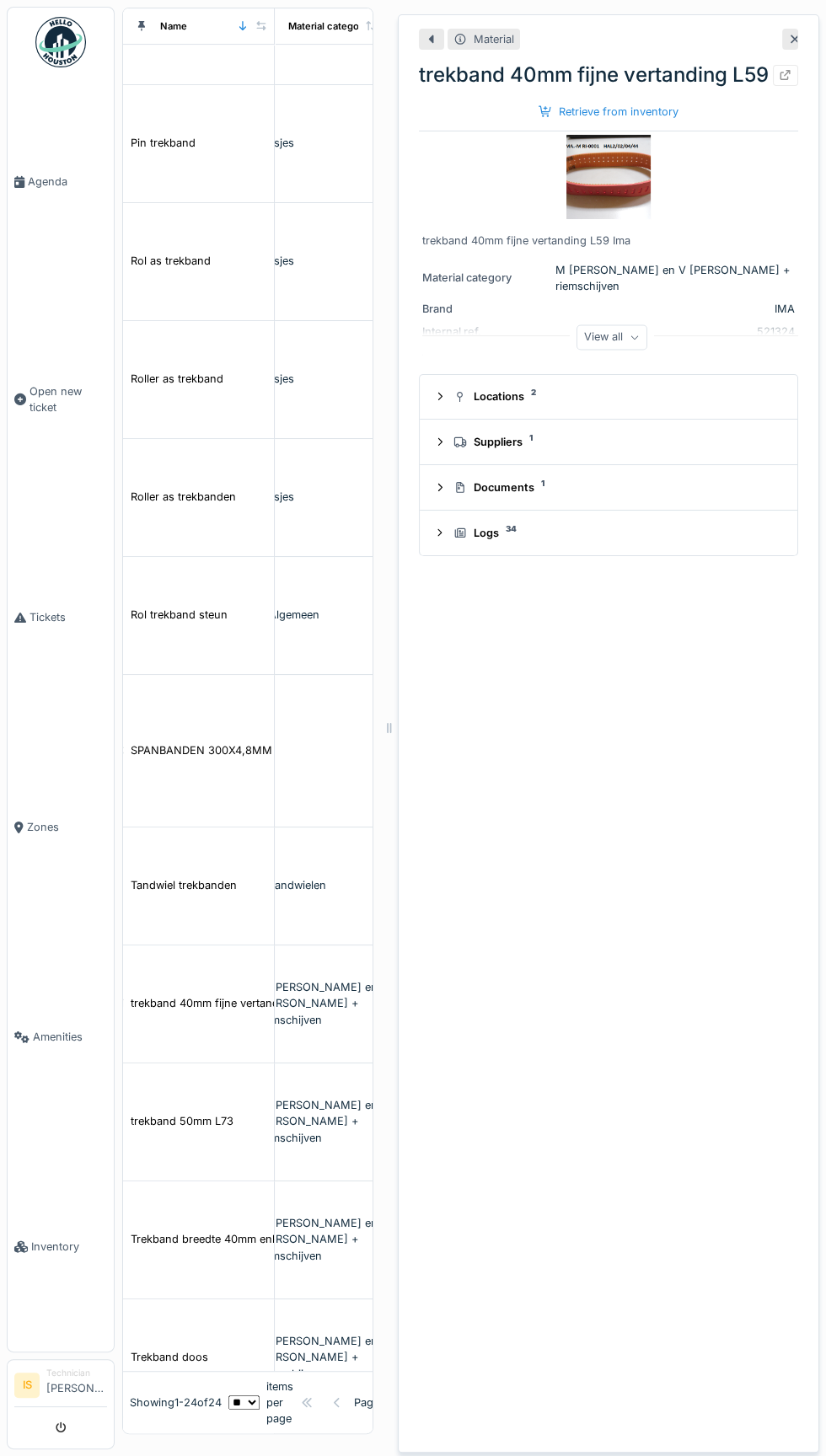
scroll to position [957, 487]
click at [30, 722] on link "Tickets" at bounding box center [61, 618] width 106 height 210
click at [54, 722] on link "Tickets" at bounding box center [61, 618] width 106 height 210
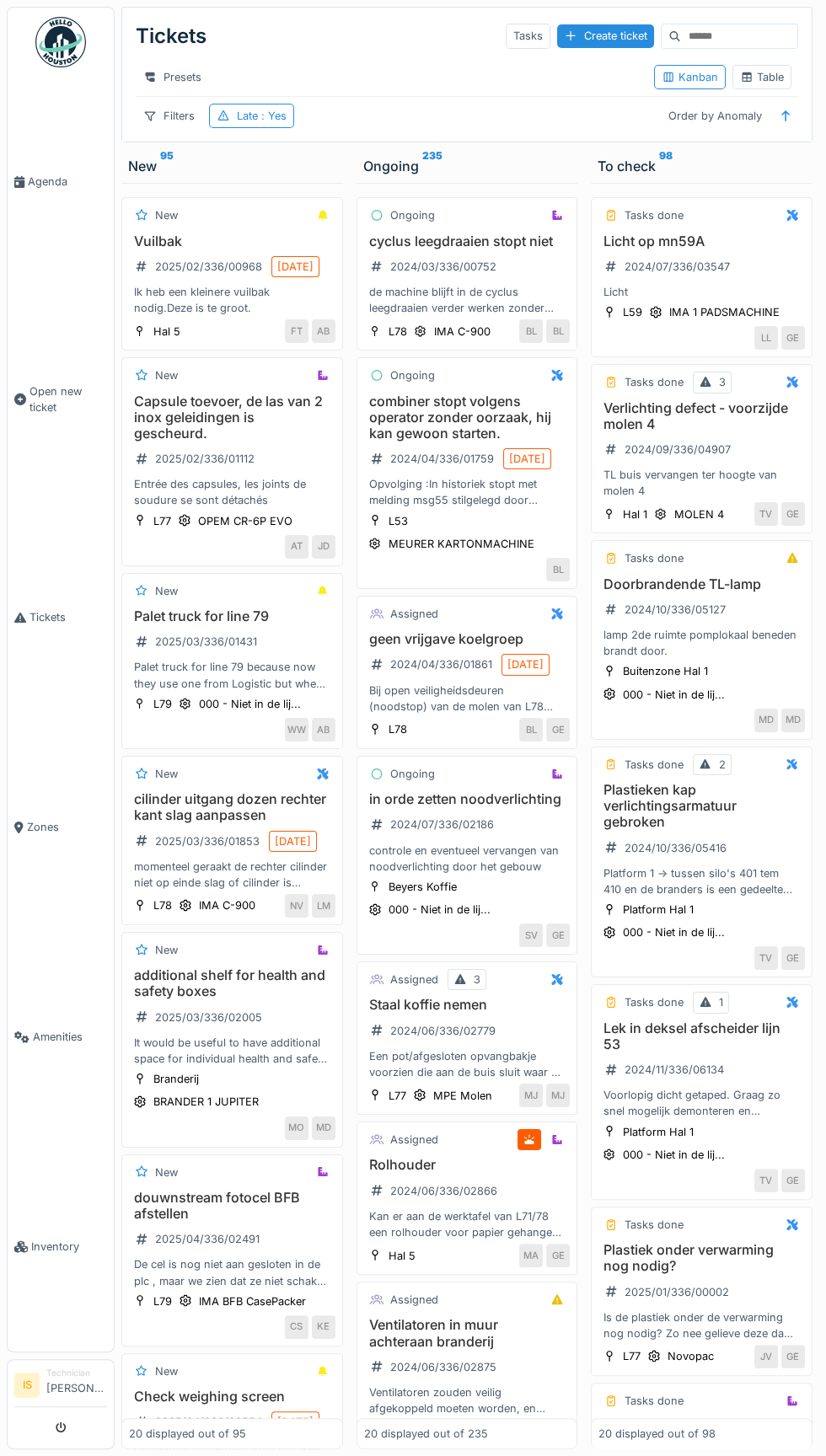
click at [53, 30] on img at bounding box center [61, 42] width 50 height 50
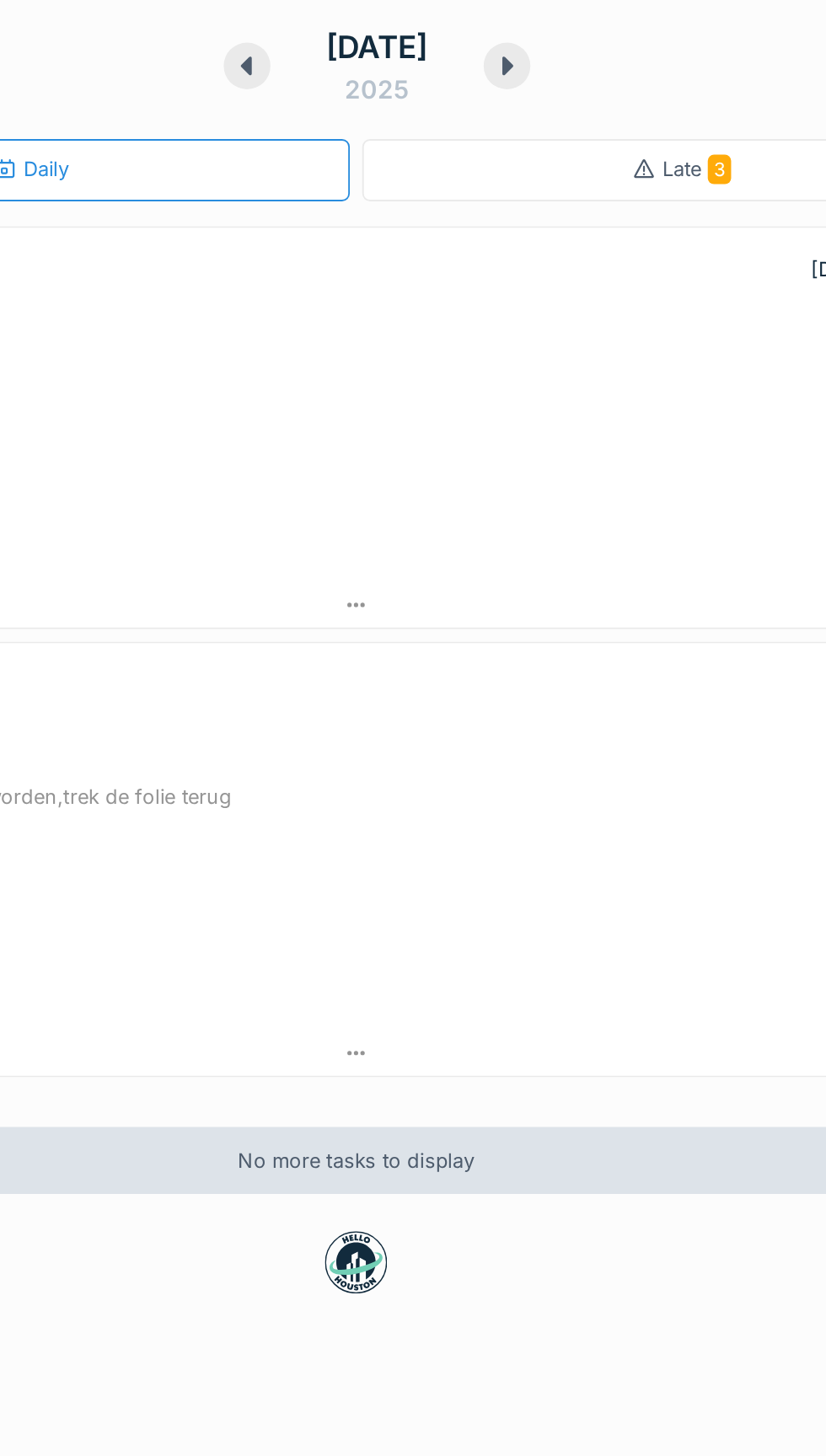
click at [616, 108] on div "Late 3" at bounding box center [646, 95] width 345 height 34
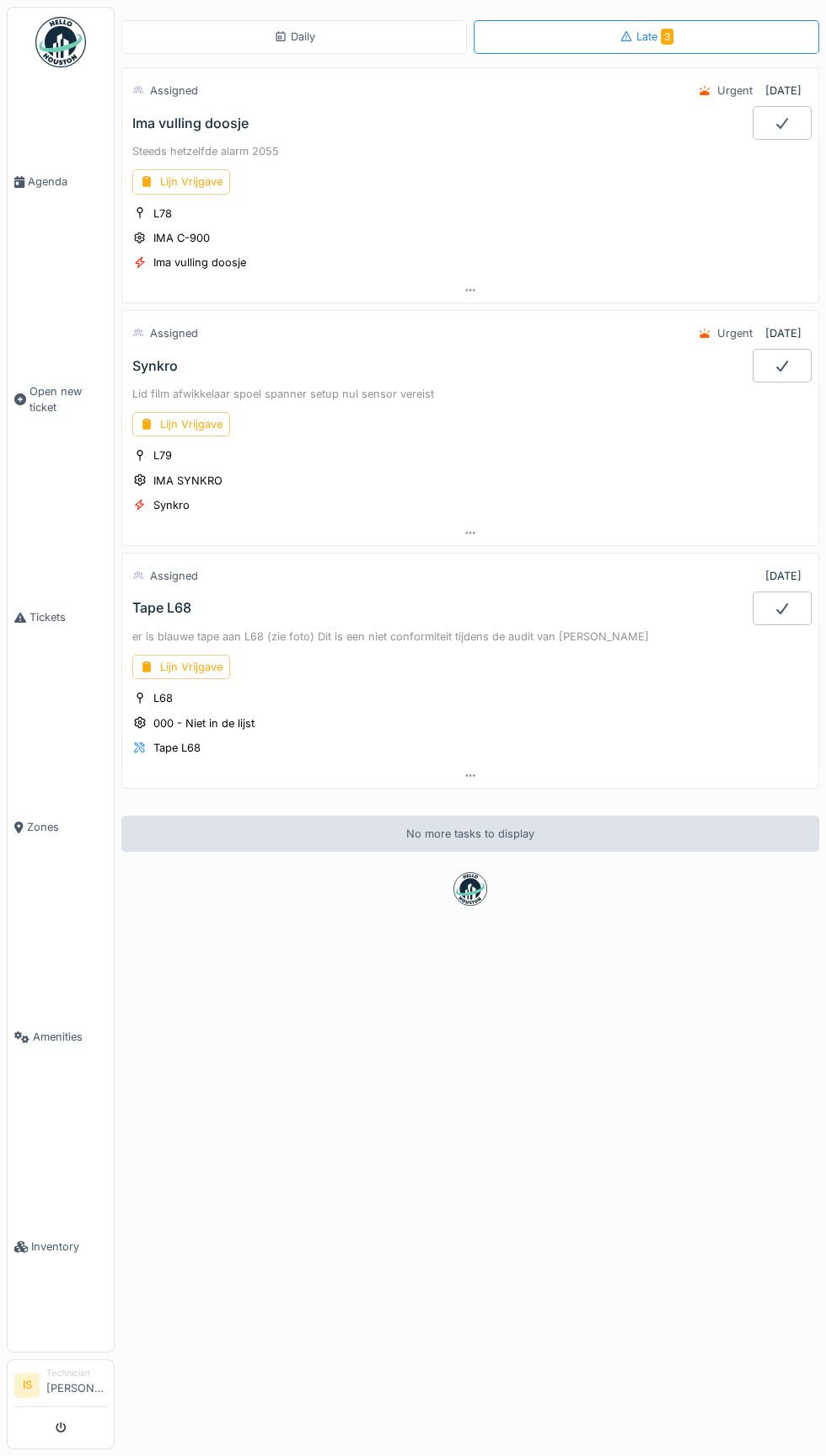
click at [69, 30] on img at bounding box center [61, 42] width 50 height 50
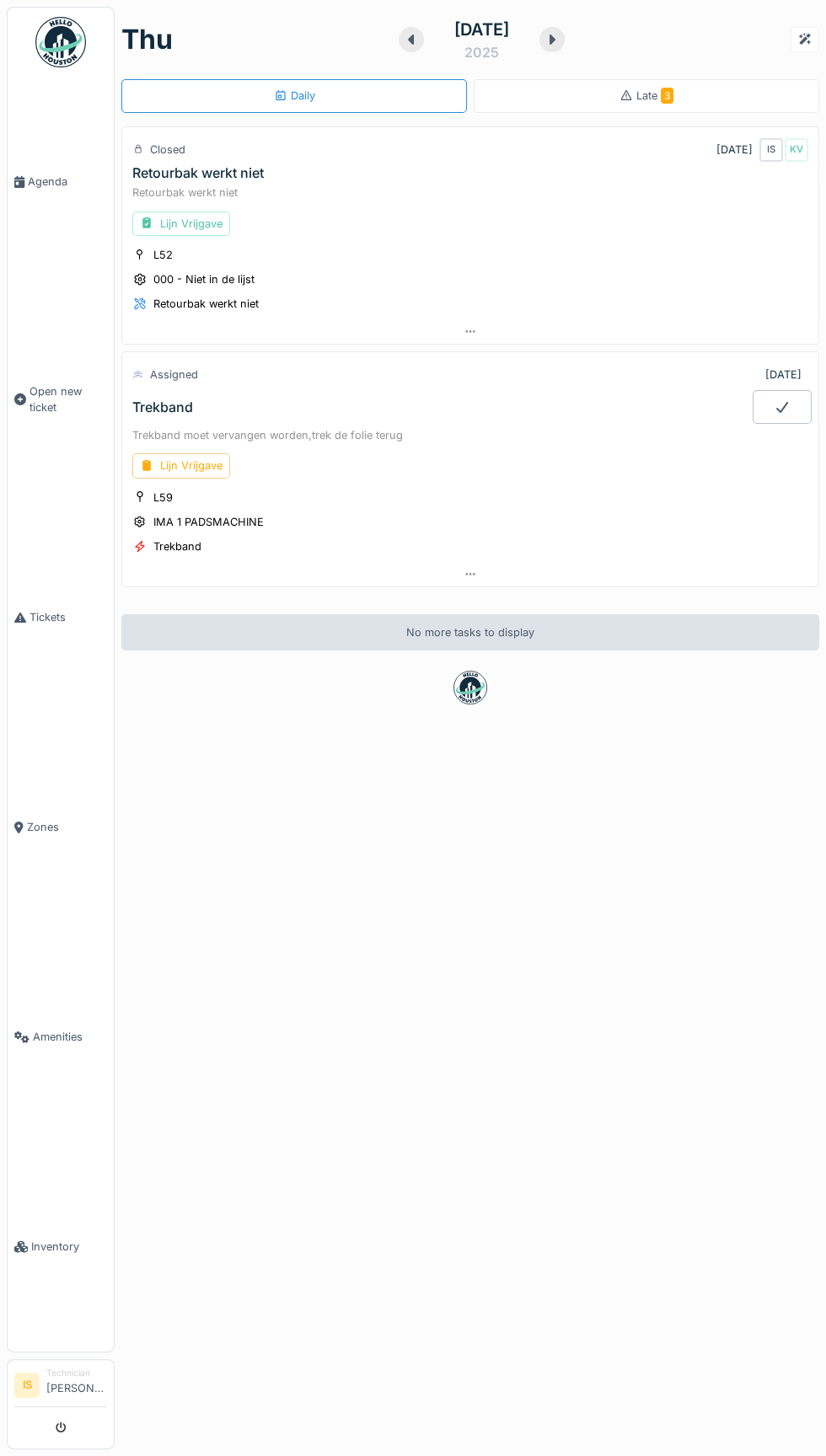
click at [351, 106] on div "Daily" at bounding box center [294, 95] width 345 height 34
click at [398, 47] on div at bounding box center [410, 39] width 25 height 25
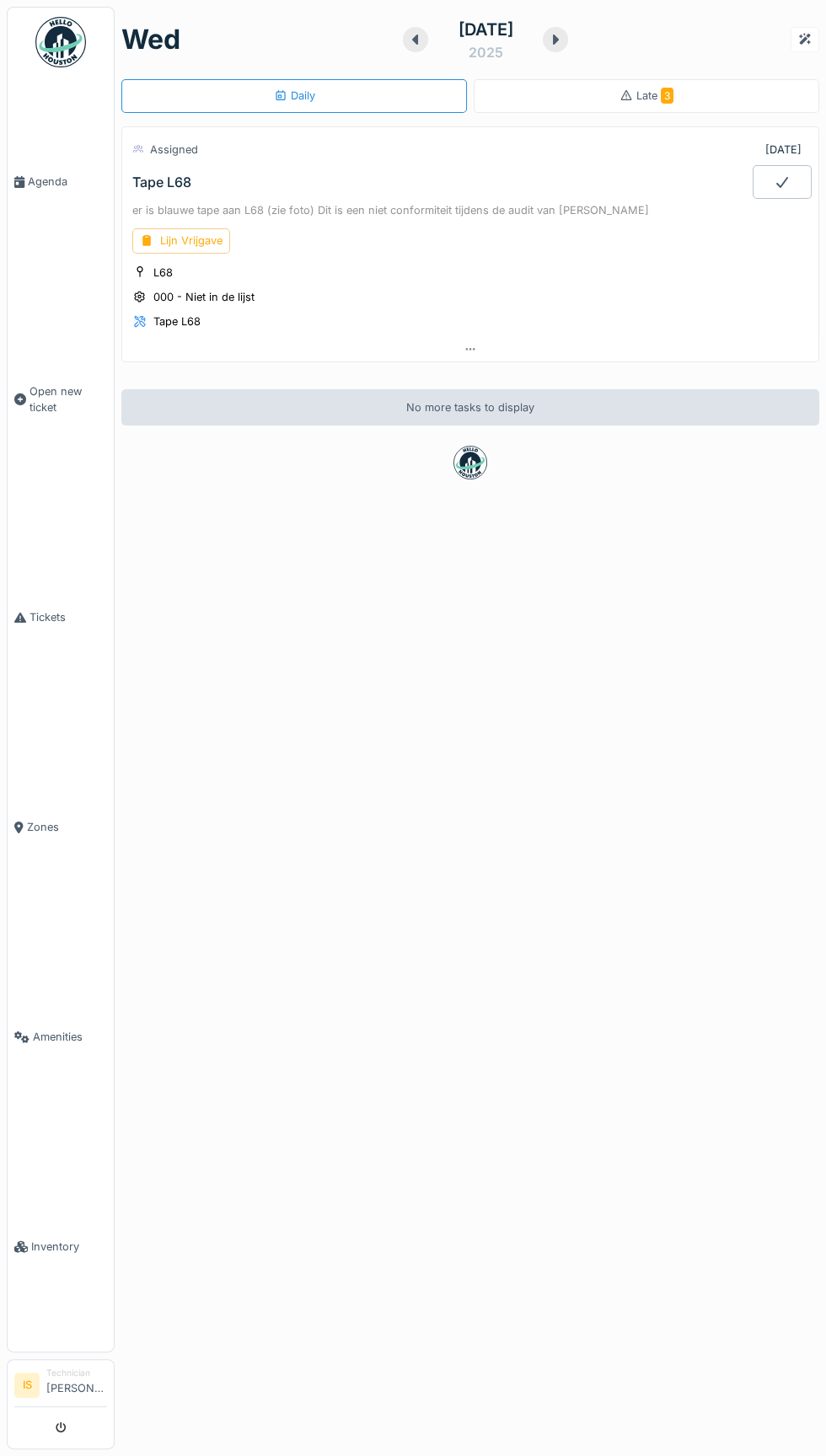
click at [665, 104] on div "Late 3" at bounding box center [646, 95] width 345 height 34
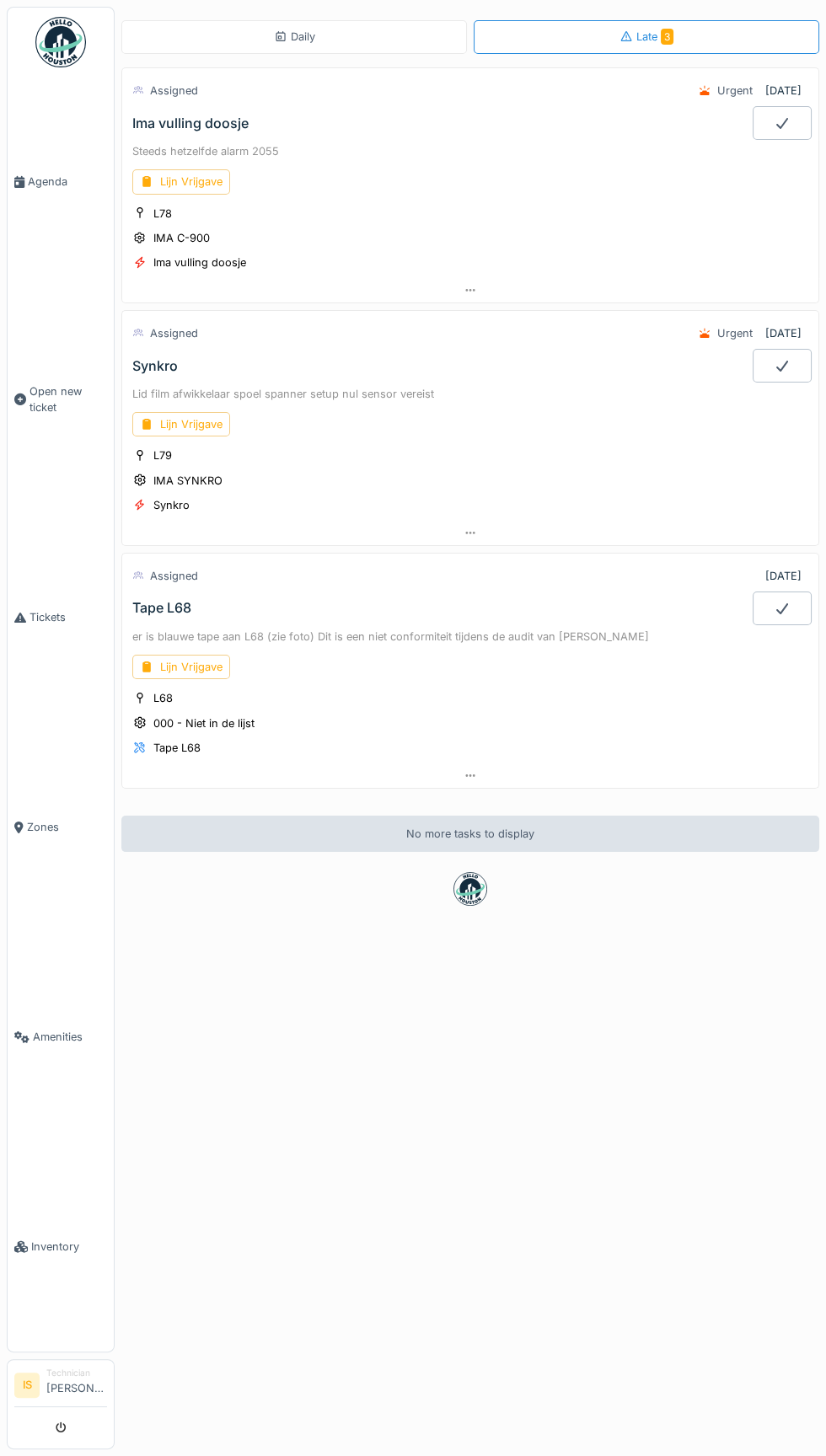
click at [384, 700] on div "L68 000 - Niet in de lijst Tape L68" at bounding box center [470, 724] width 676 height 68
click at [177, 666] on div "Lijn Vrijgave" at bounding box center [181, 667] width 98 height 24
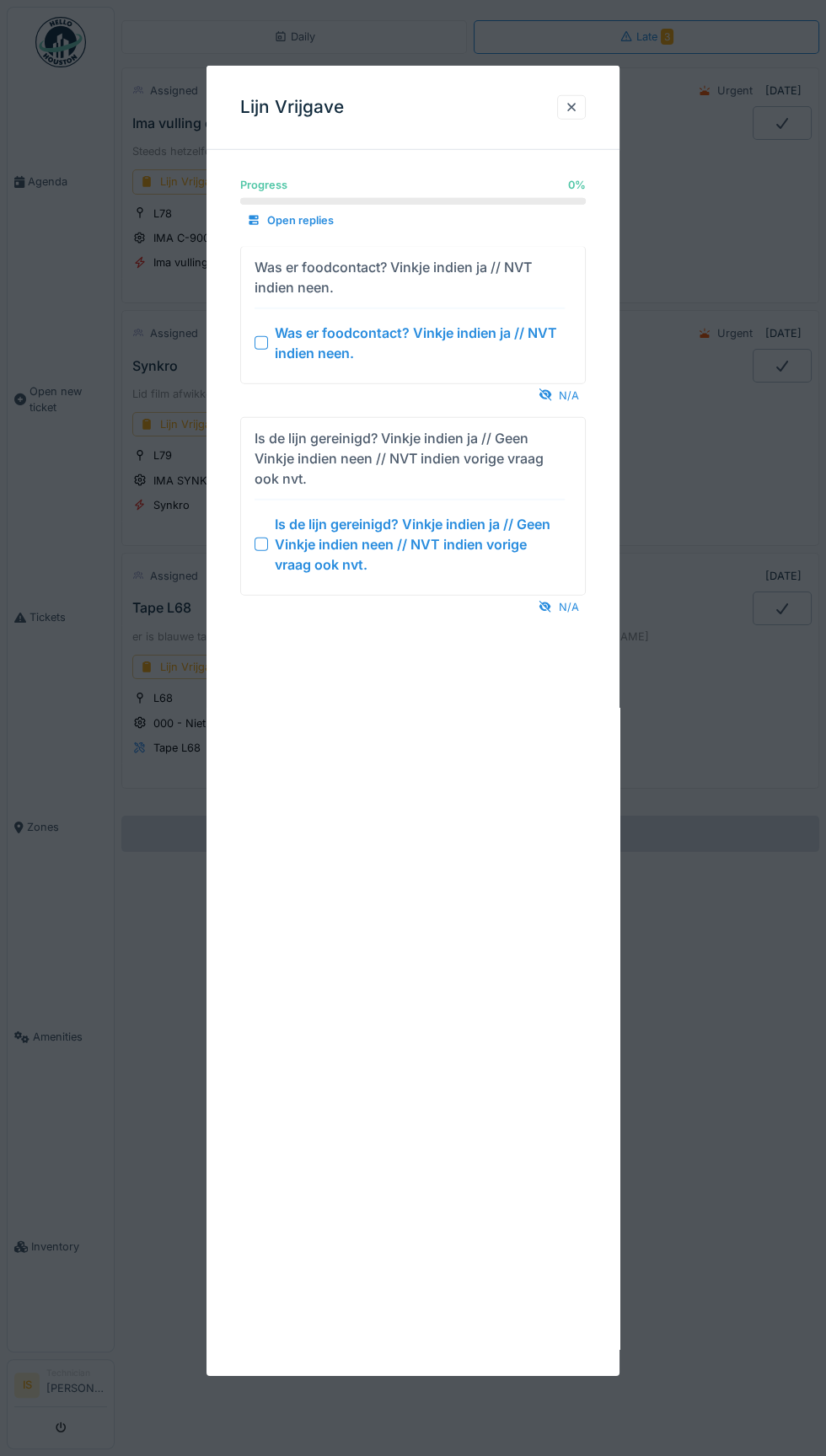
click at [279, 352] on div "Was er foodcontact? Vinkje indien ja // NVT indien neen." at bounding box center [420, 342] width 290 height 41
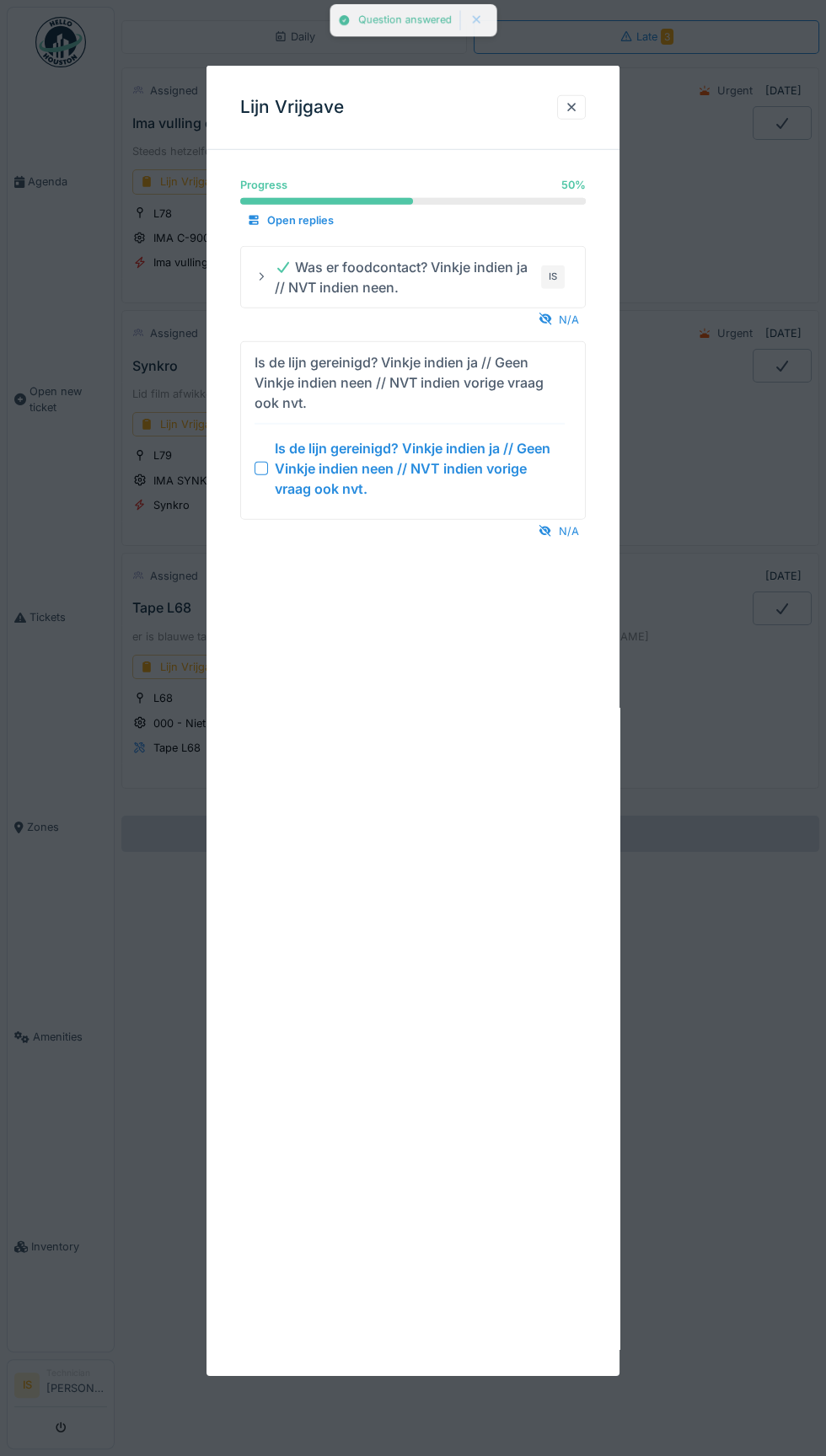
click at [260, 469] on div at bounding box center [261, 469] width 14 height 14
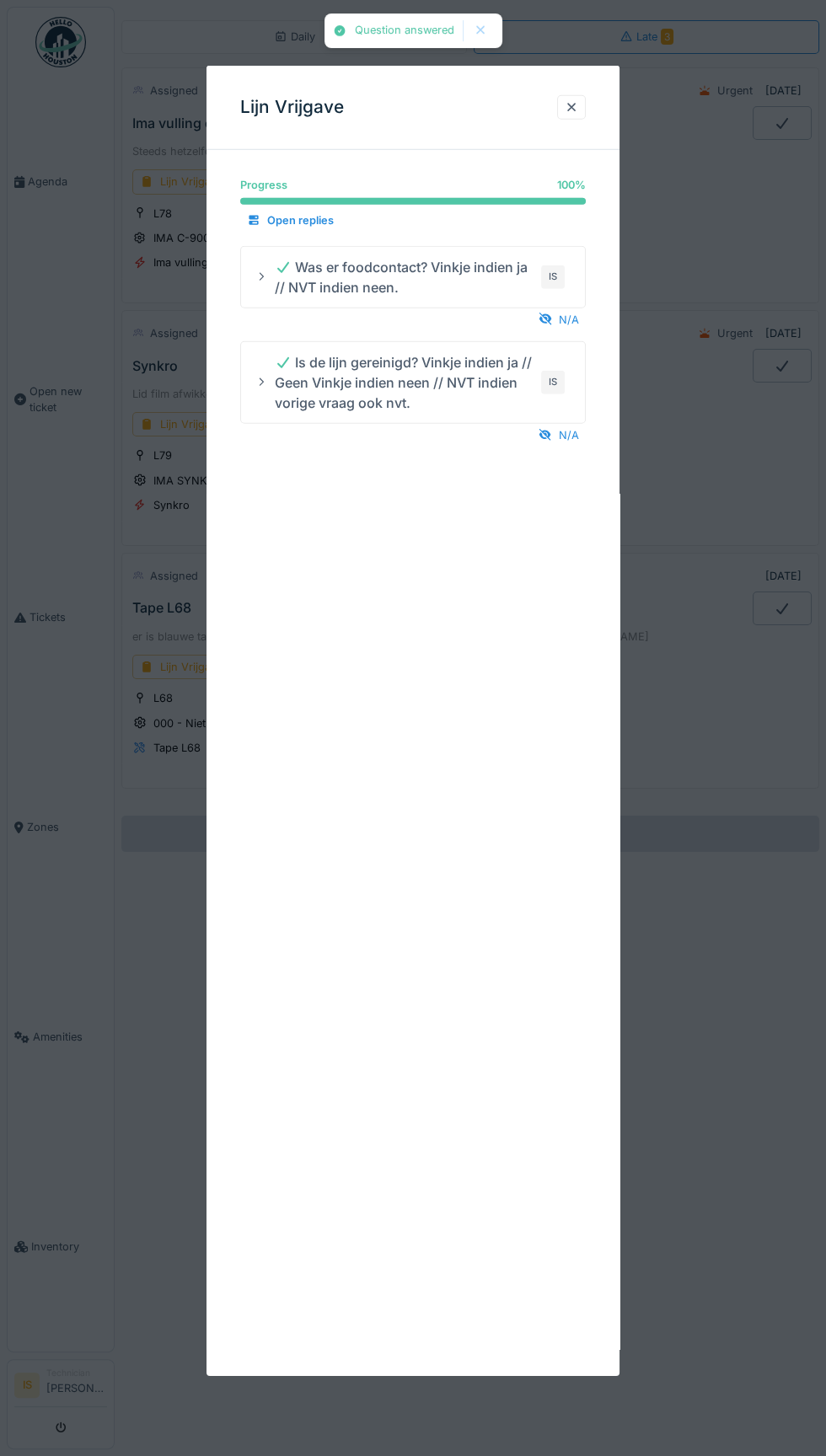
click at [576, 119] on div at bounding box center [571, 108] width 29 height 24
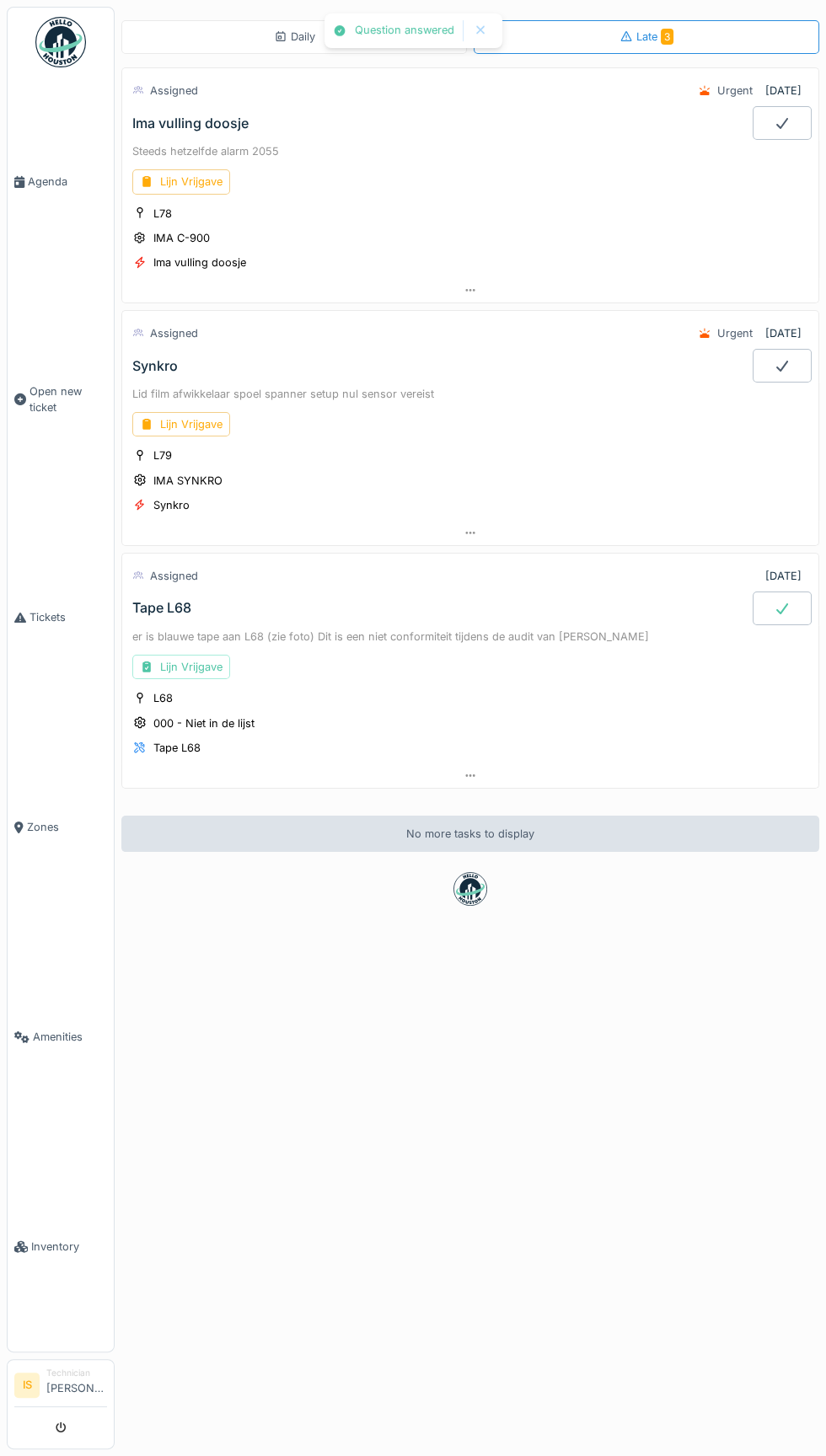
click at [541, 679] on div "er is blauwe tape aan L68 (zie foto) Dit is een niet conformiteit tijdens de au…" at bounding box center [470, 694] width 698 height 138
click at [677, 676] on div "er is blauwe tape aan L68 (zie foto) Dit is een niet conformiteit tijdens de au…" at bounding box center [470, 694] width 698 height 138
click at [172, 569] on div "Assigned" at bounding box center [174, 576] width 48 height 16
click at [169, 631] on div "er is blauwe tape aan L68 (zie foto) Dit is een niet conformiteit tijdens de au…" at bounding box center [470, 637] width 676 height 16
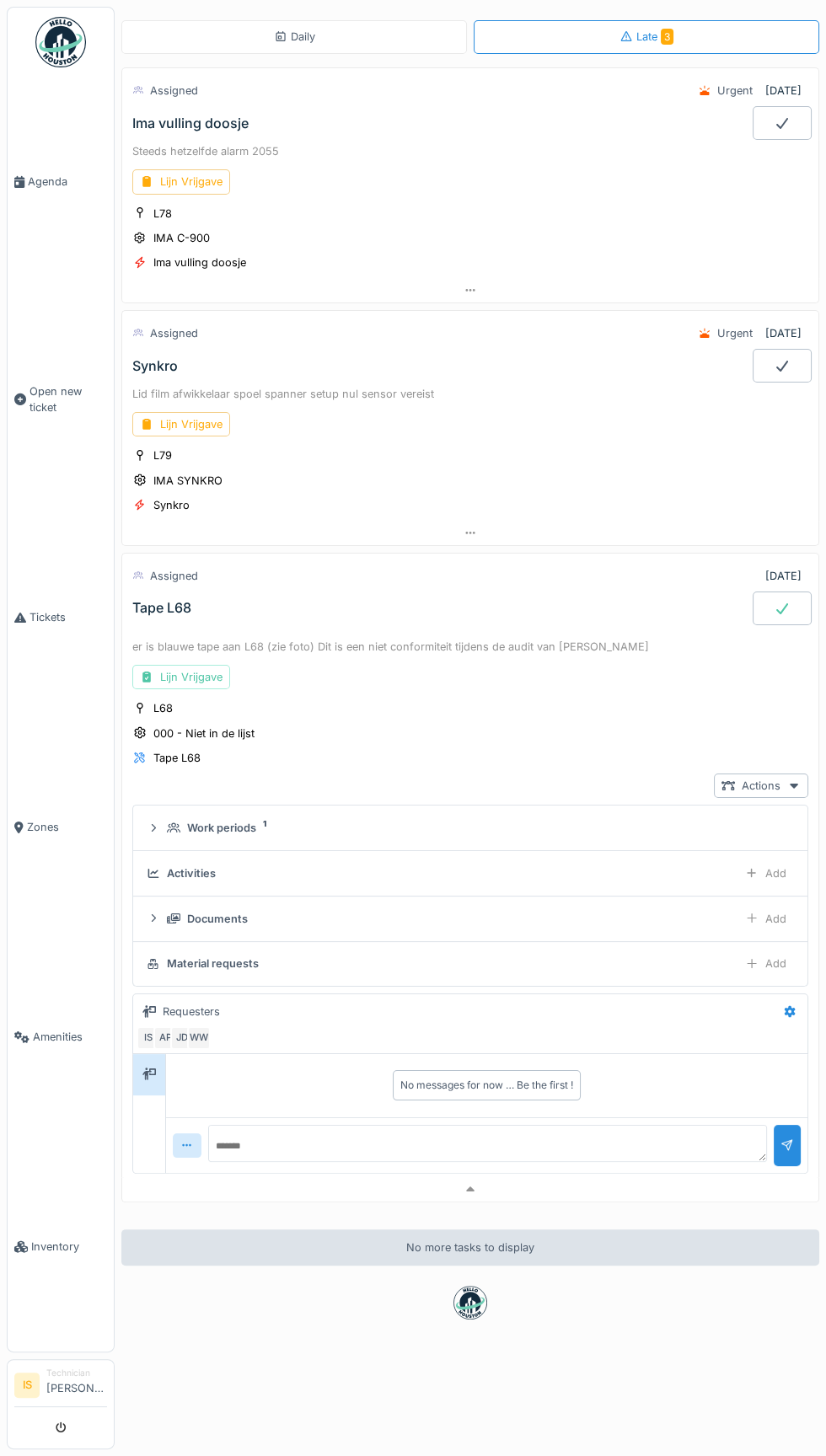
click at [42, 190] on span "Agenda" at bounding box center [67, 181] width 79 height 16
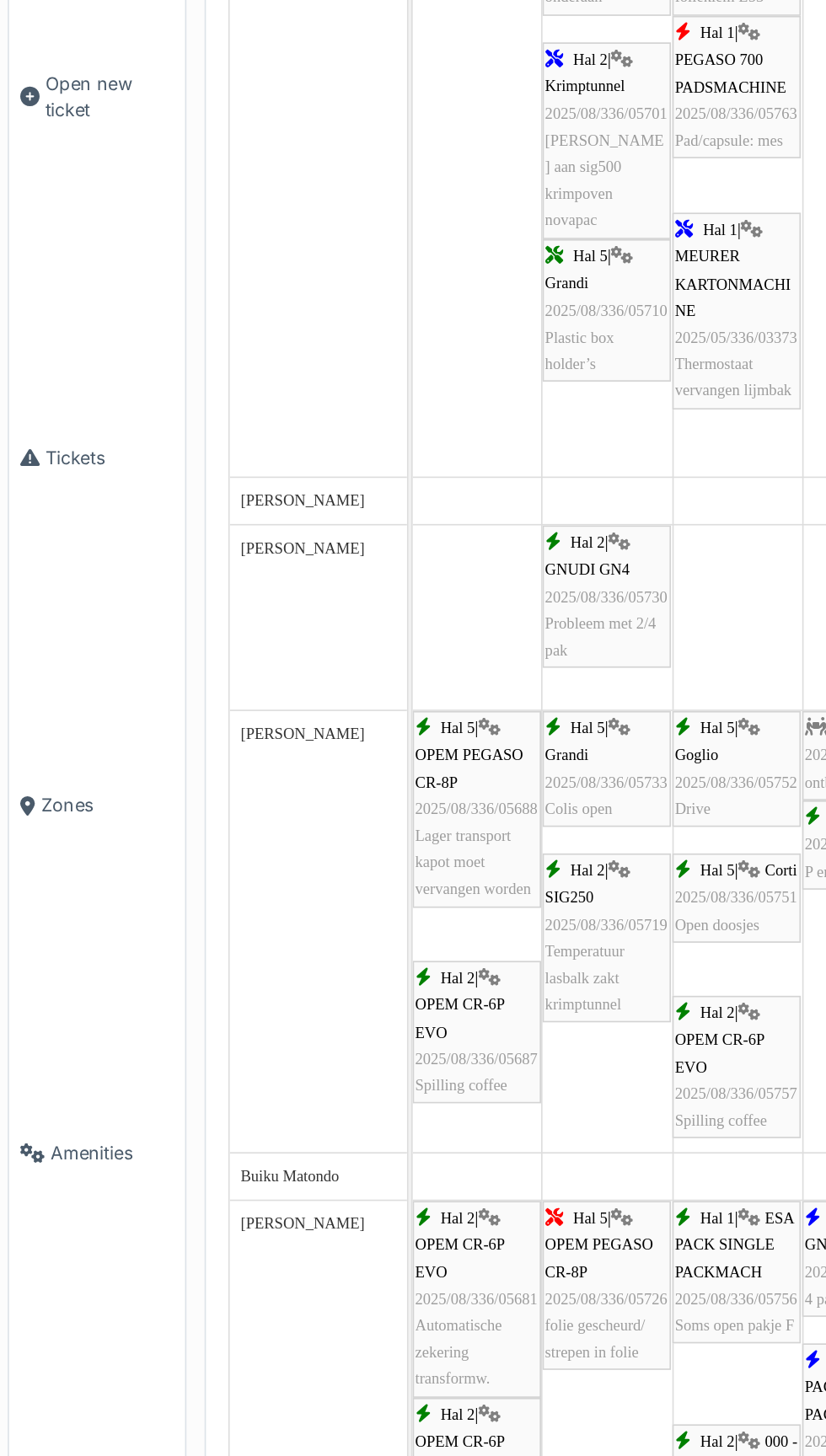
click at [44, 626] on span "Tickets" at bounding box center [68, 617] width 77 height 16
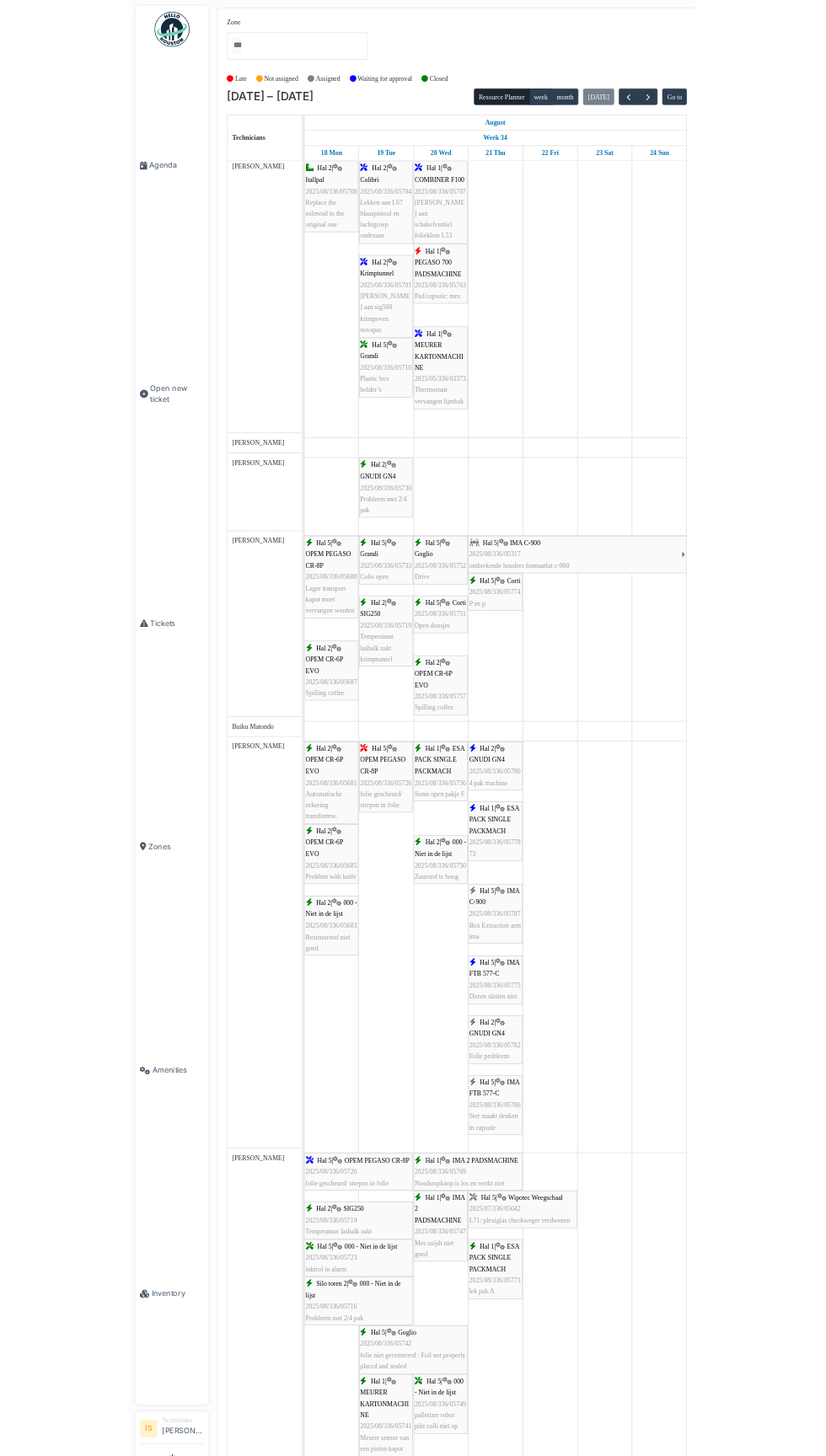
scroll to position [7, 0]
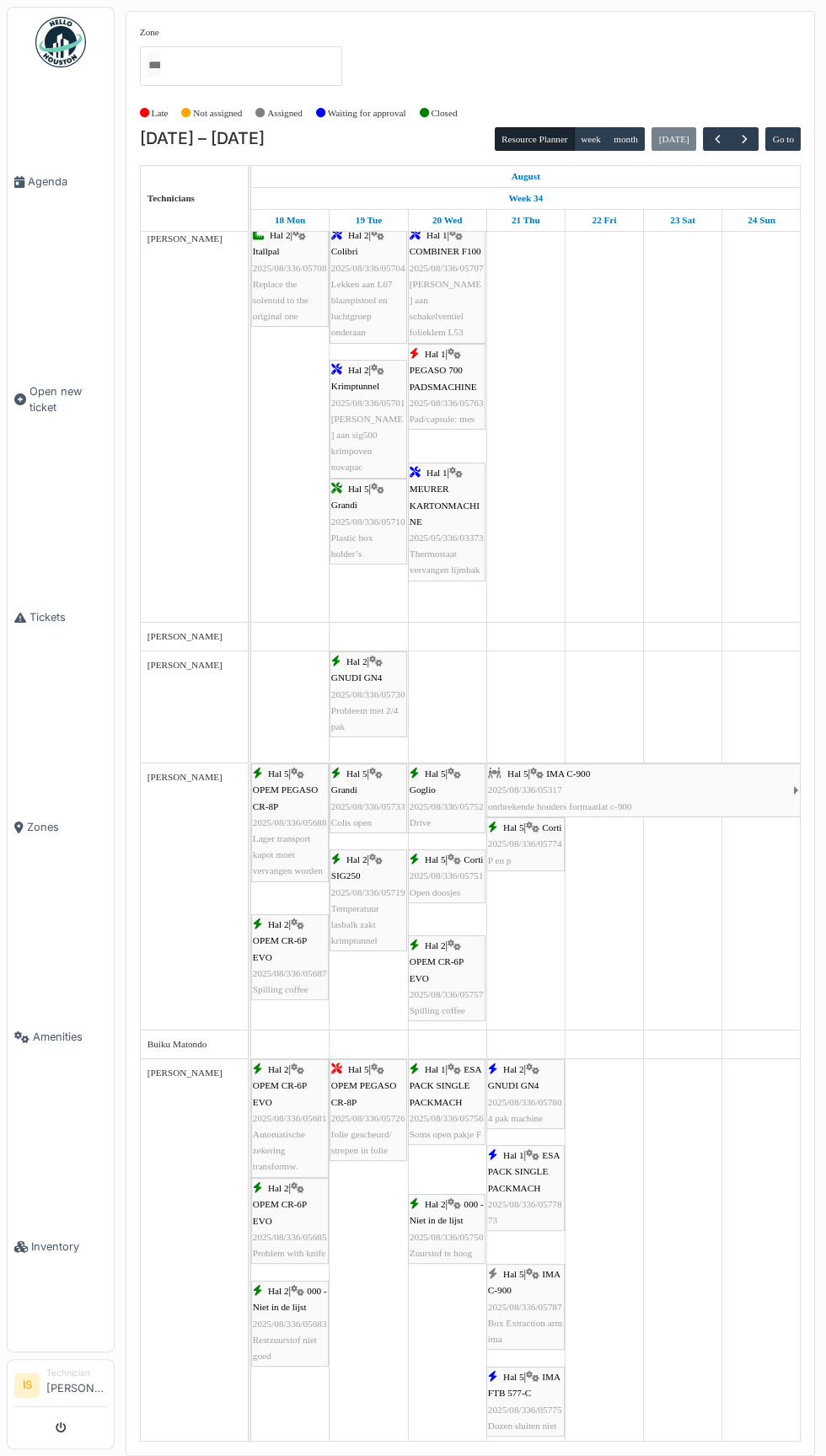
click at [41, 722] on link "Tickets" at bounding box center [61, 618] width 106 height 210
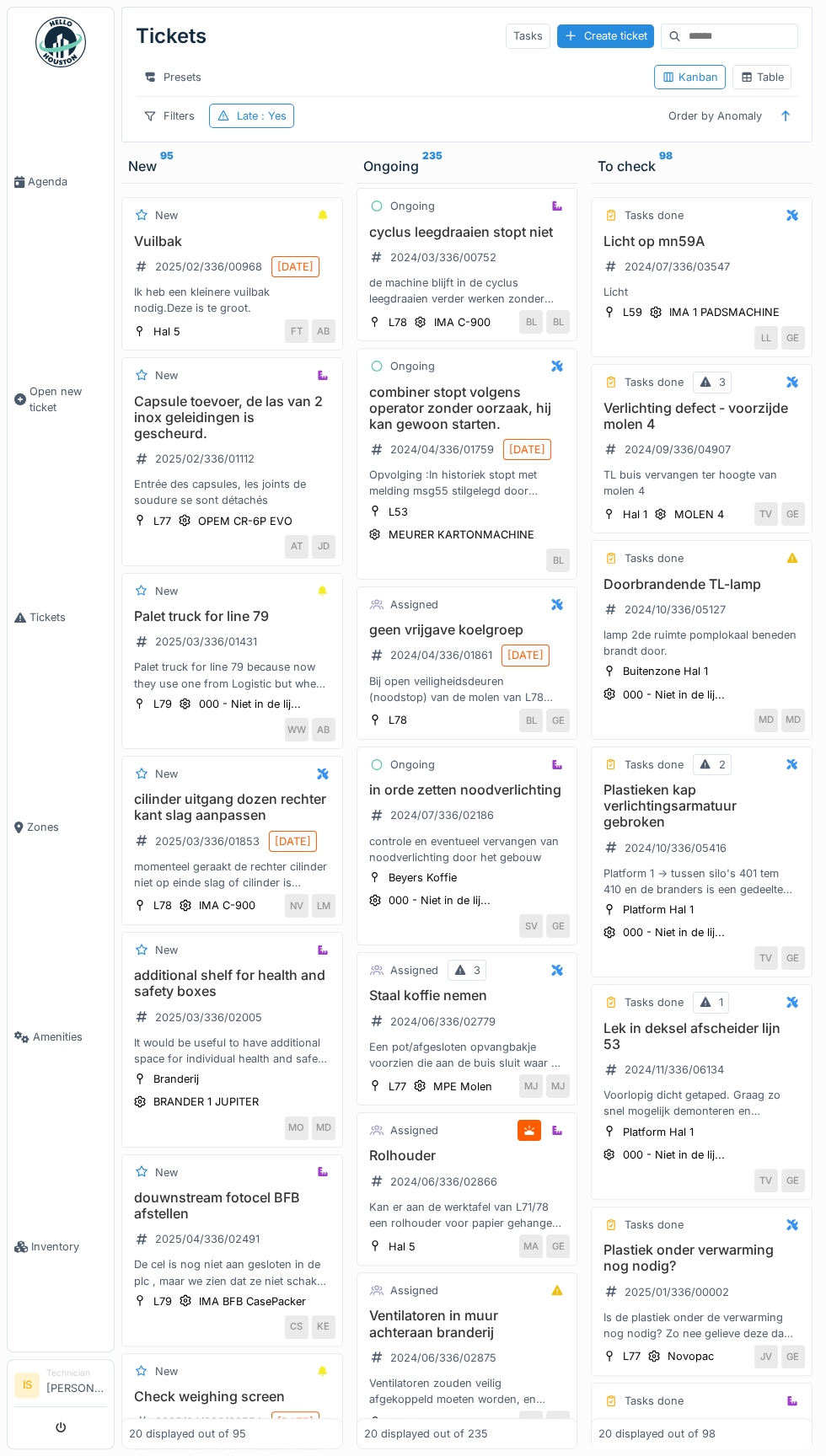
scroll to position [20, 0]
click at [148, 156] on div "New 95" at bounding box center [233, 166] width 208 height 20
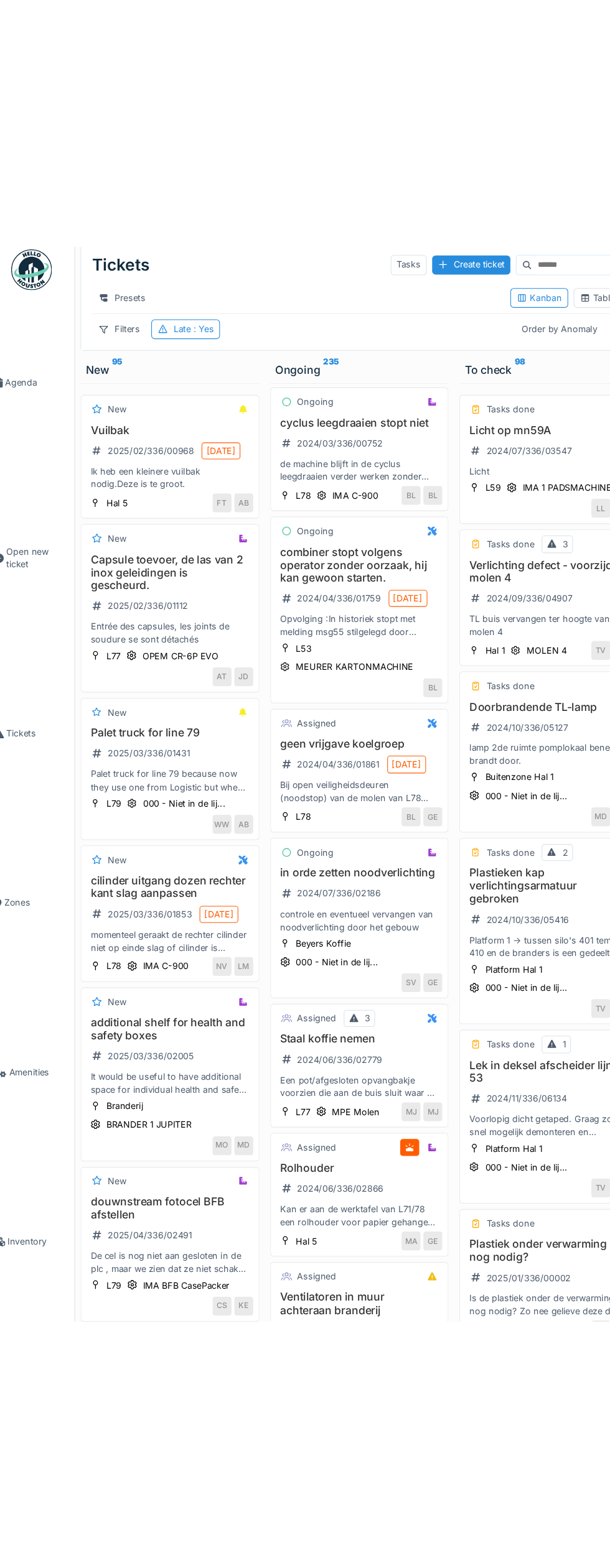
scroll to position [0, 0]
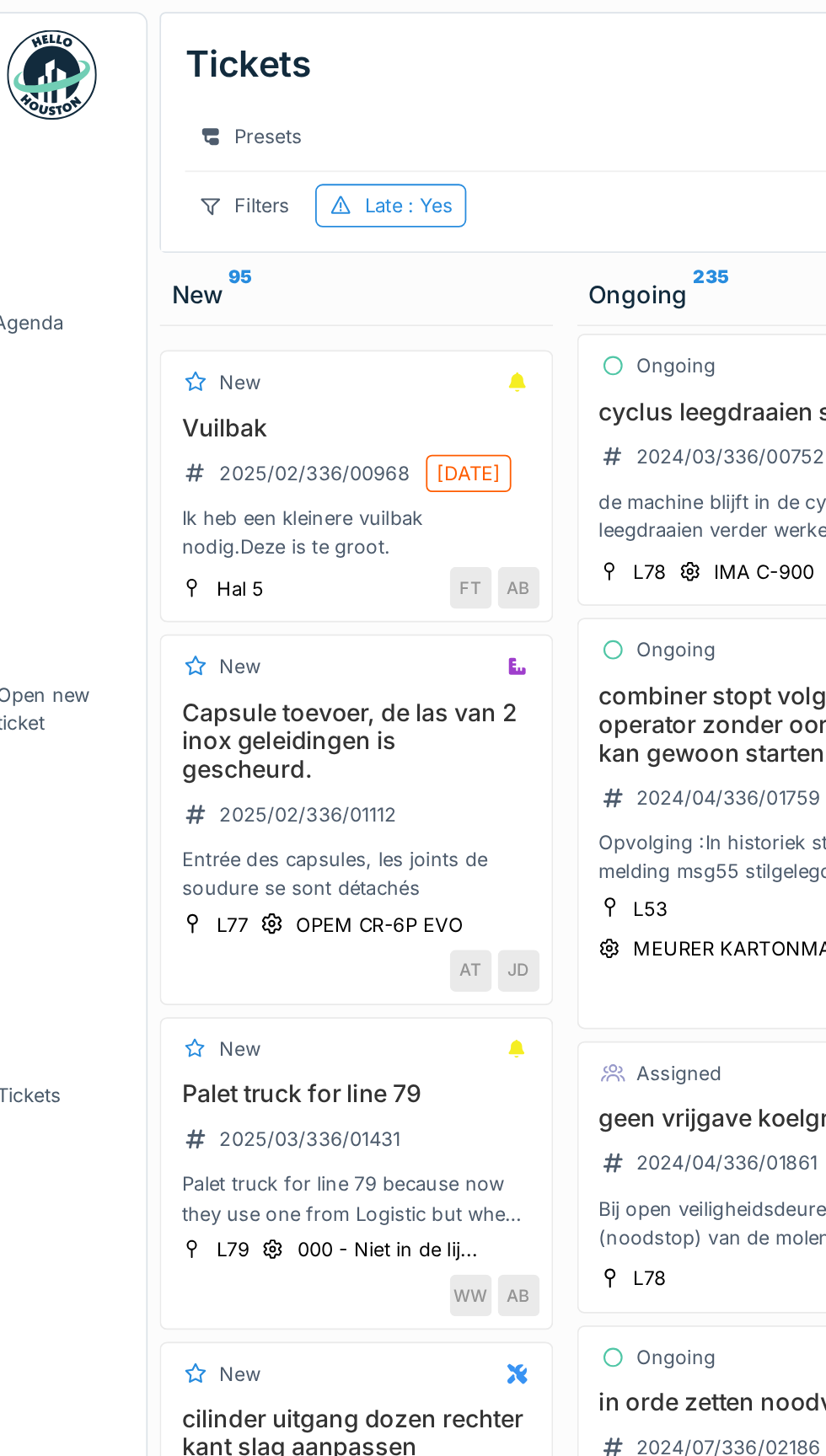
click at [171, 119] on div "Filters" at bounding box center [168, 115] width 67 height 24
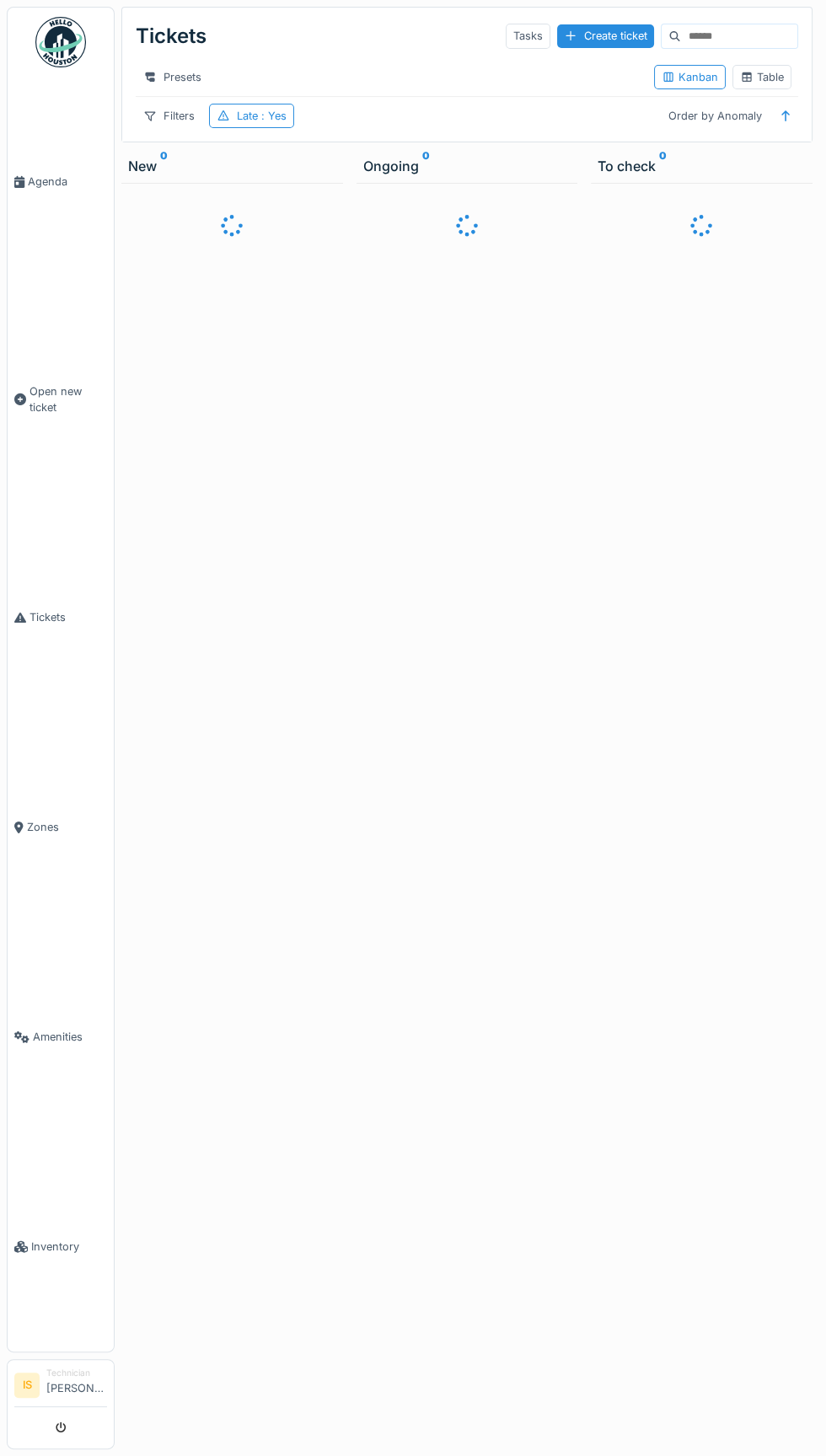
click at [82, 137] on link "Agenda" at bounding box center [61, 181] width 106 height 210
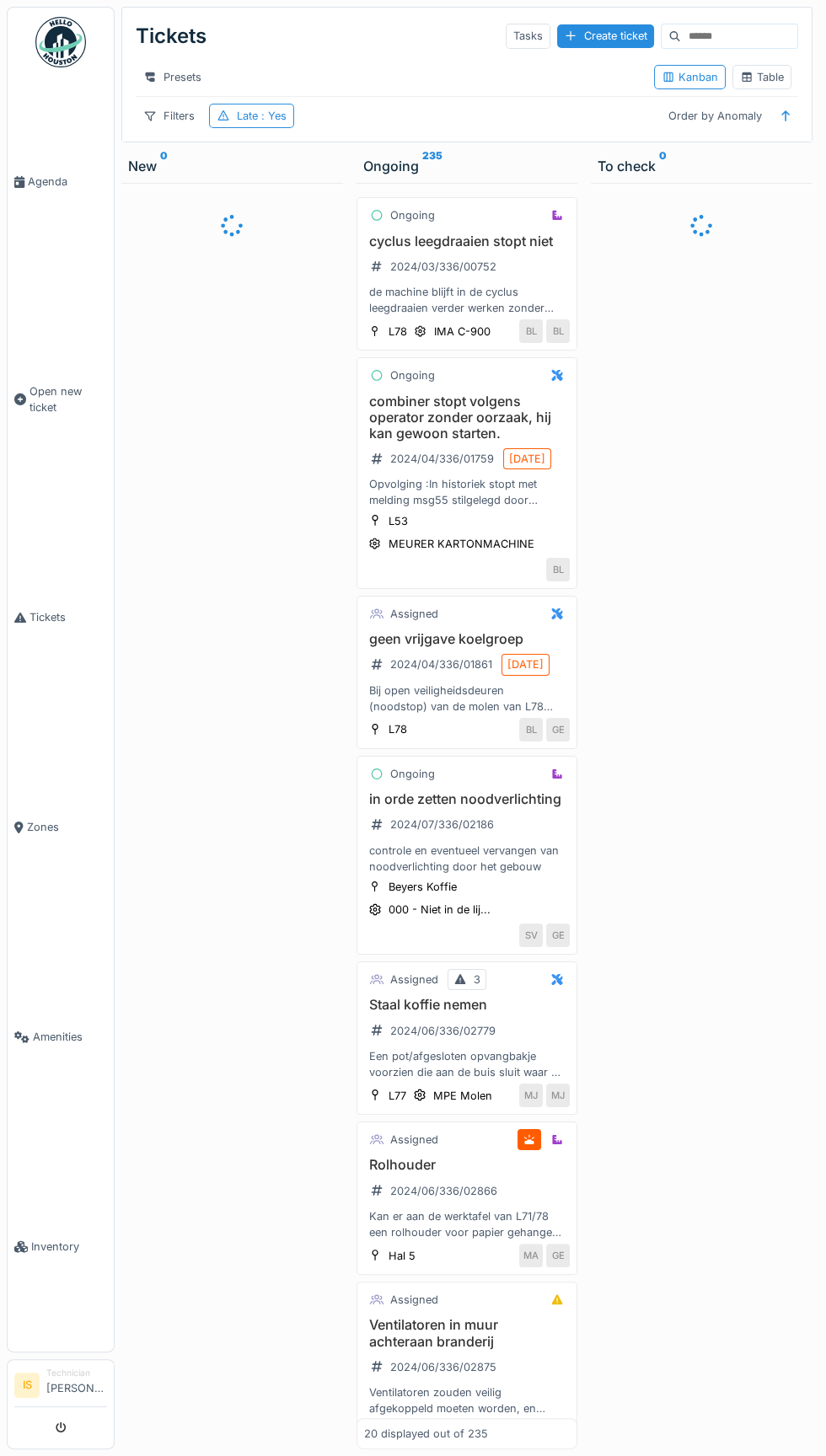
click at [173, 115] on div "Filters" at bounding box center [168, 115] width 67 height 24
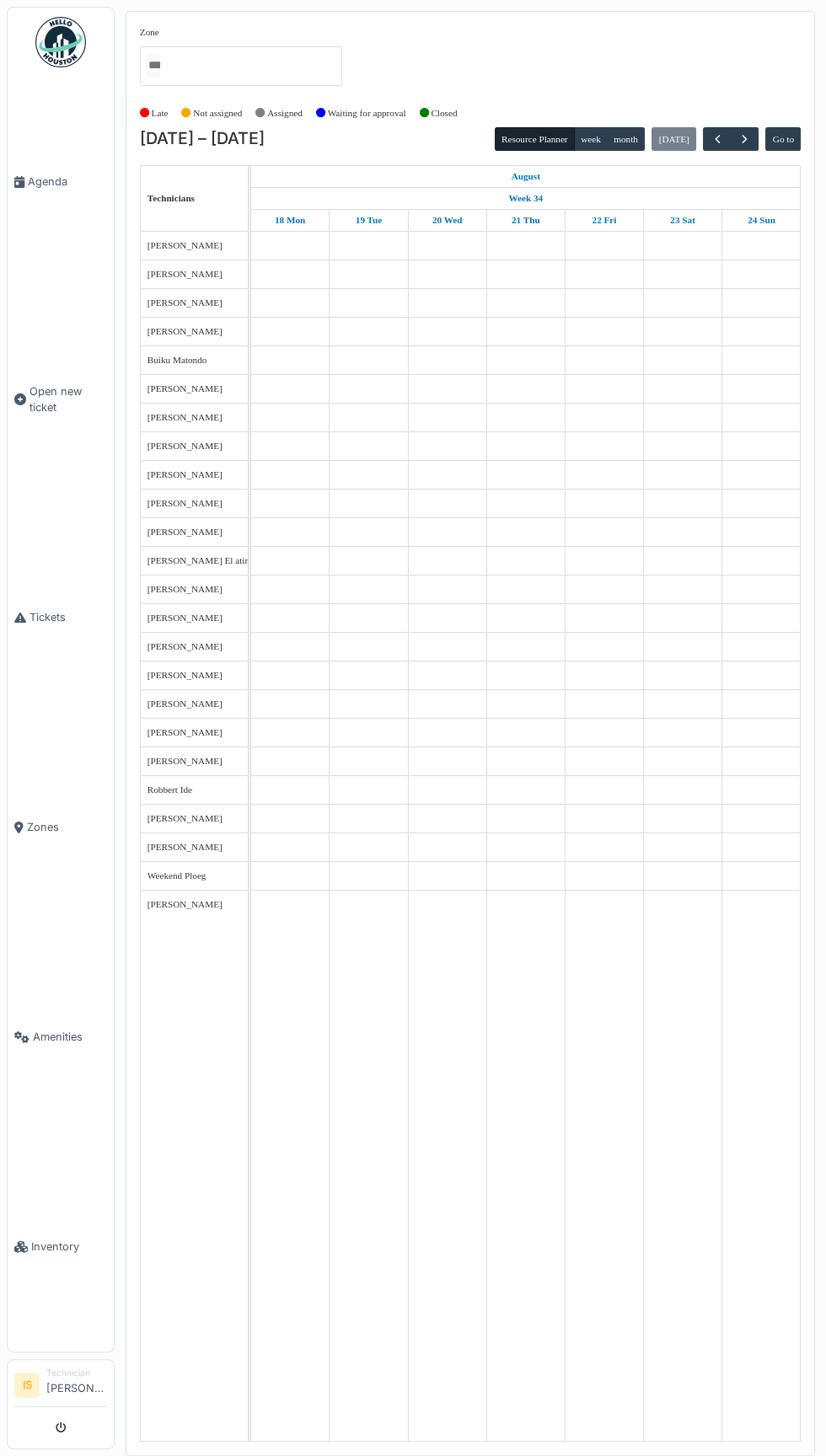
click at [28, 722] on link "Tickets" at bounding box center [61, 618] width 106 height 210
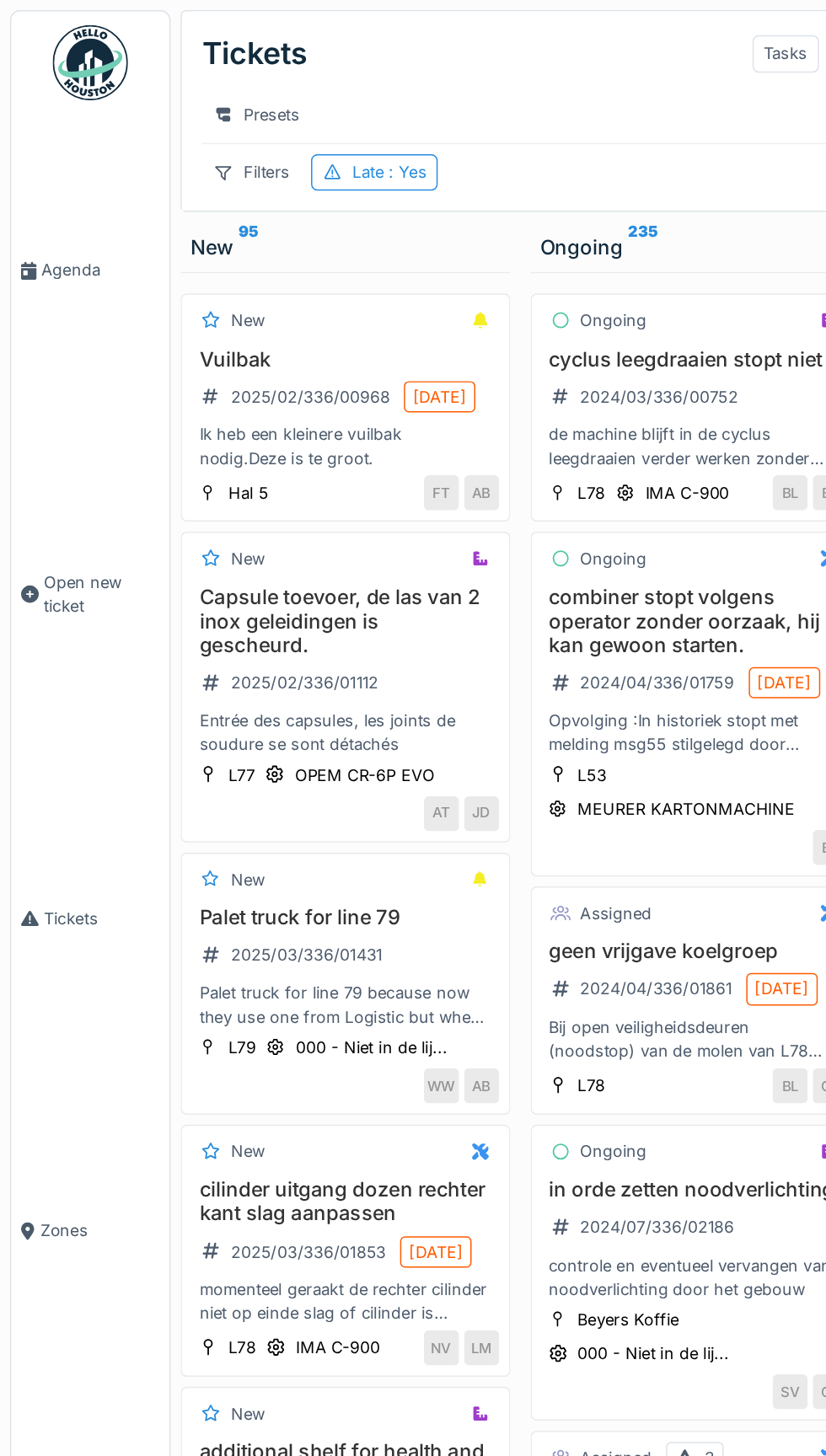
click at [210, 271] on div "2025/02/336/00968" at bounding box center [208, 266] width 107 height 16
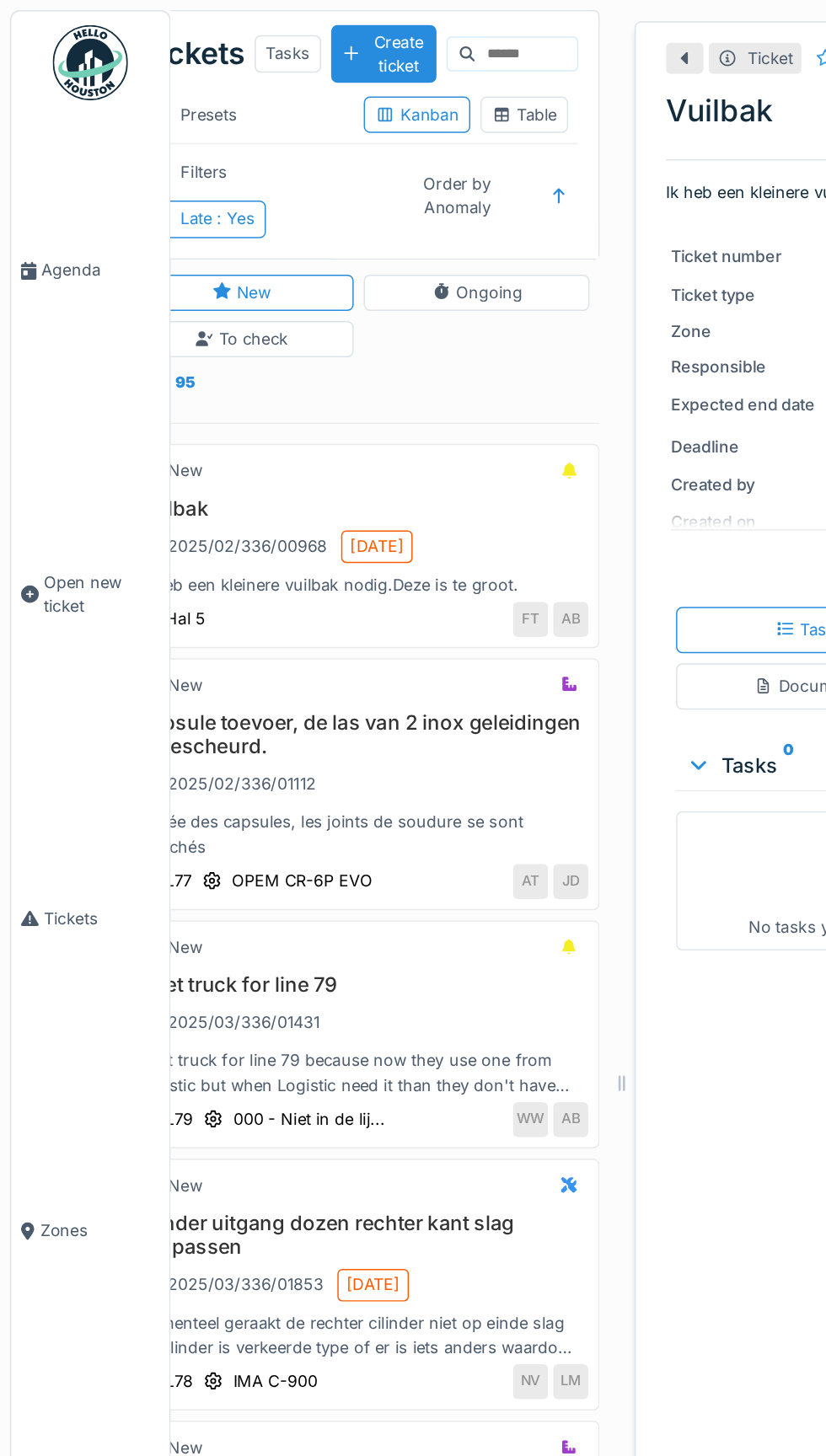
scroll to position [0, 70]
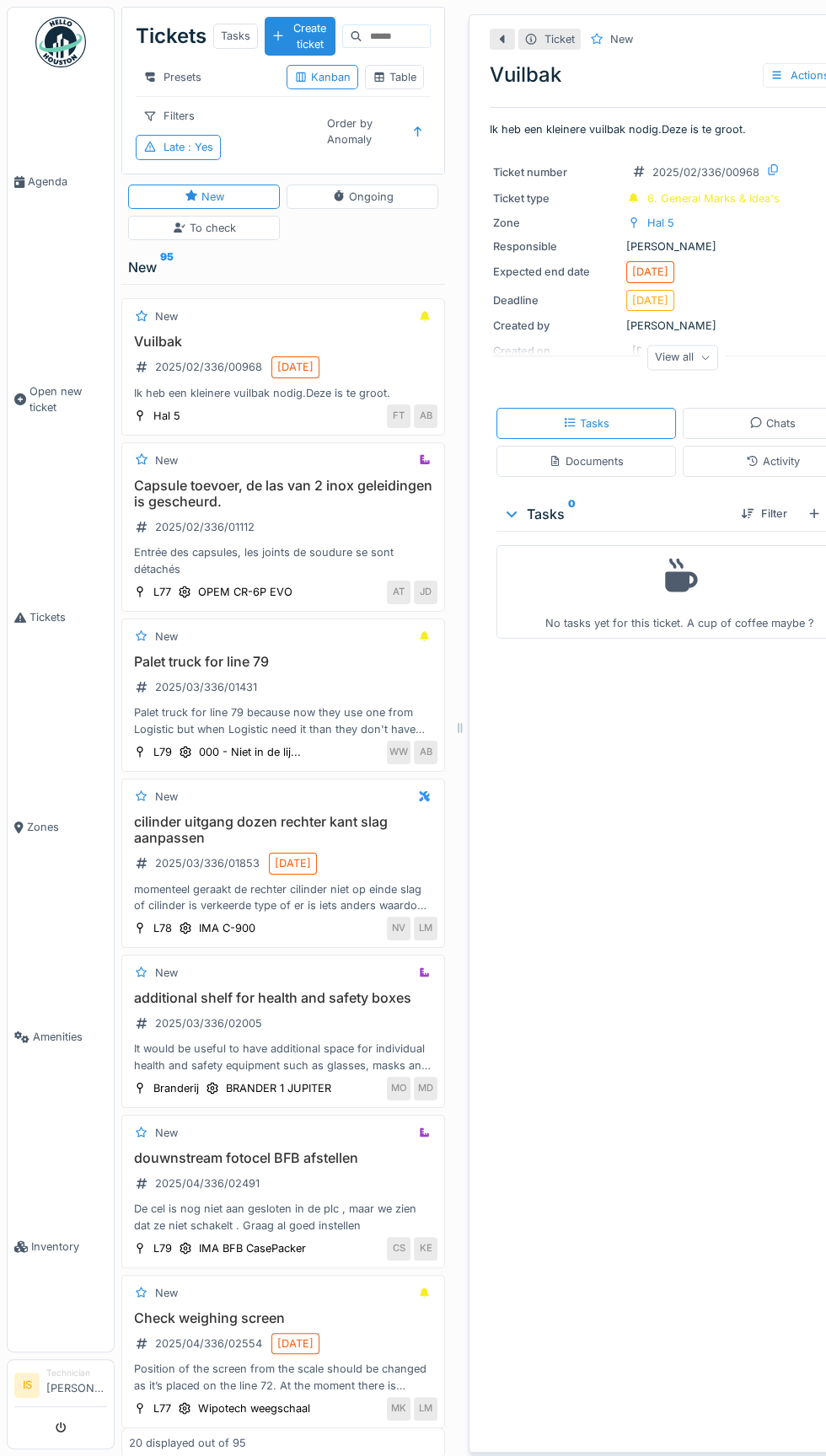
click at [66, 211] on link "Agenda" at bounding box center [61, 181] width 106 height 210
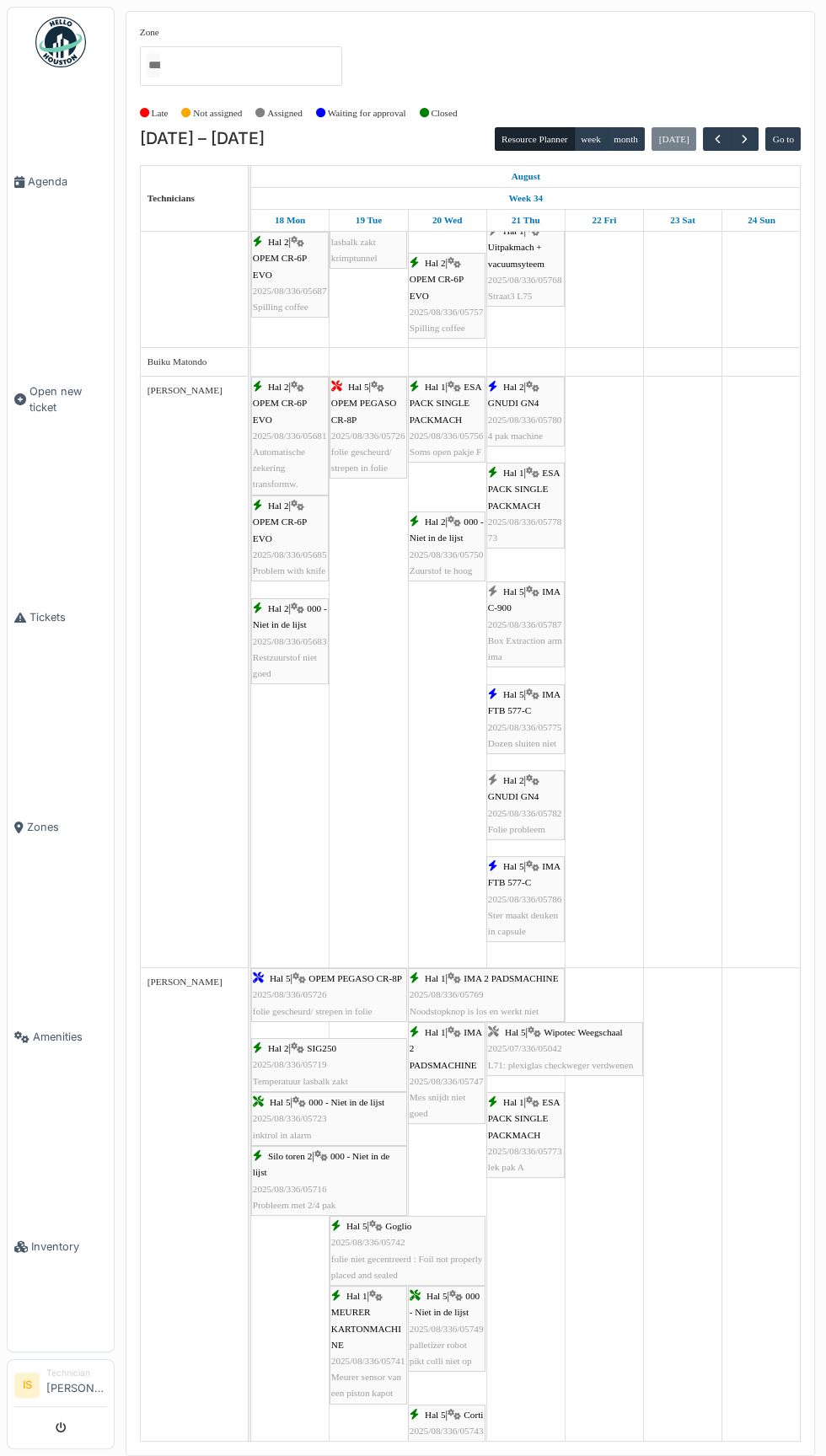
scroll to position [235, 0]
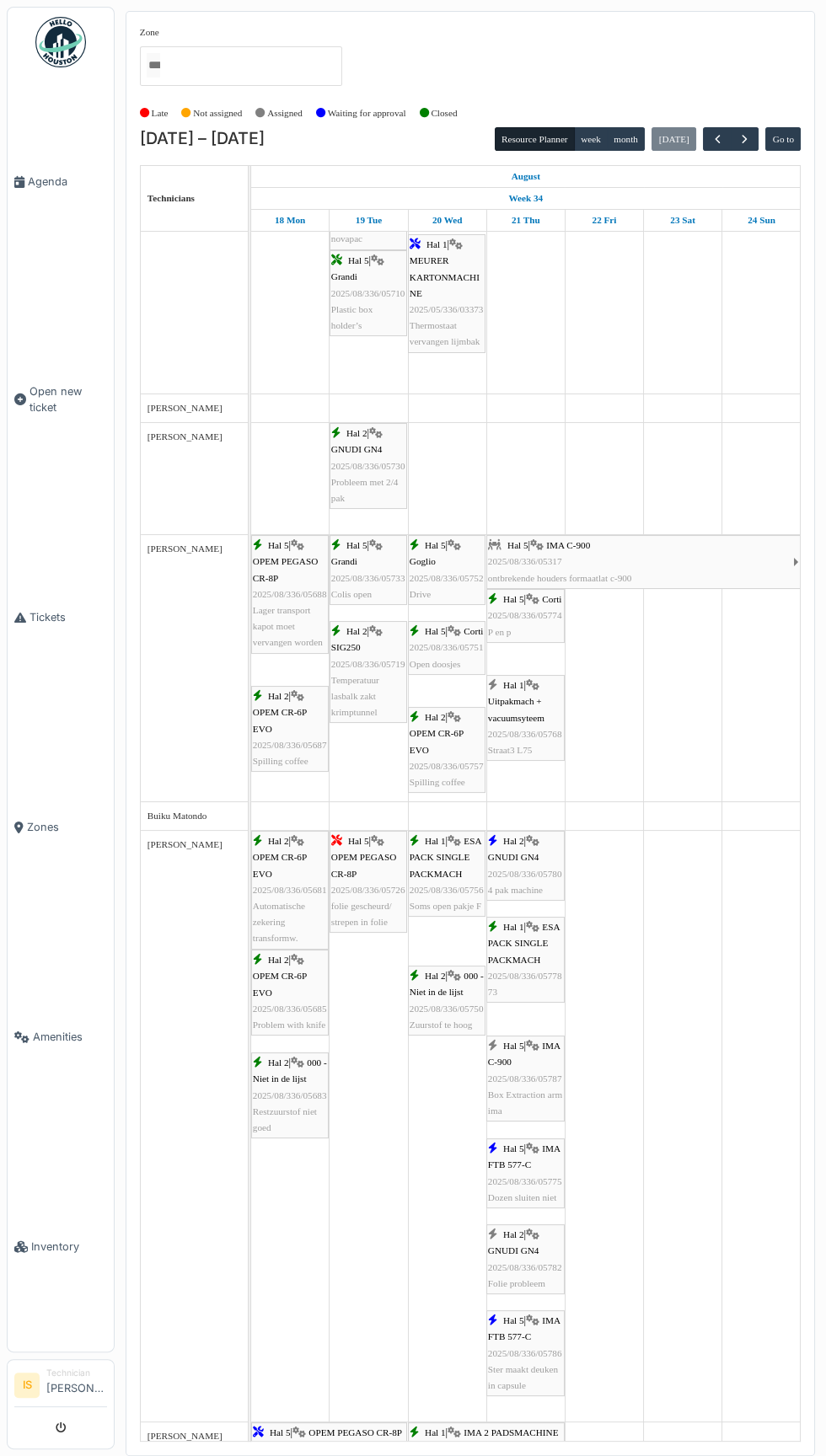
click at [31, 416] on span "Open new ticket" at bounding box center [68, 399] width 77 height 32
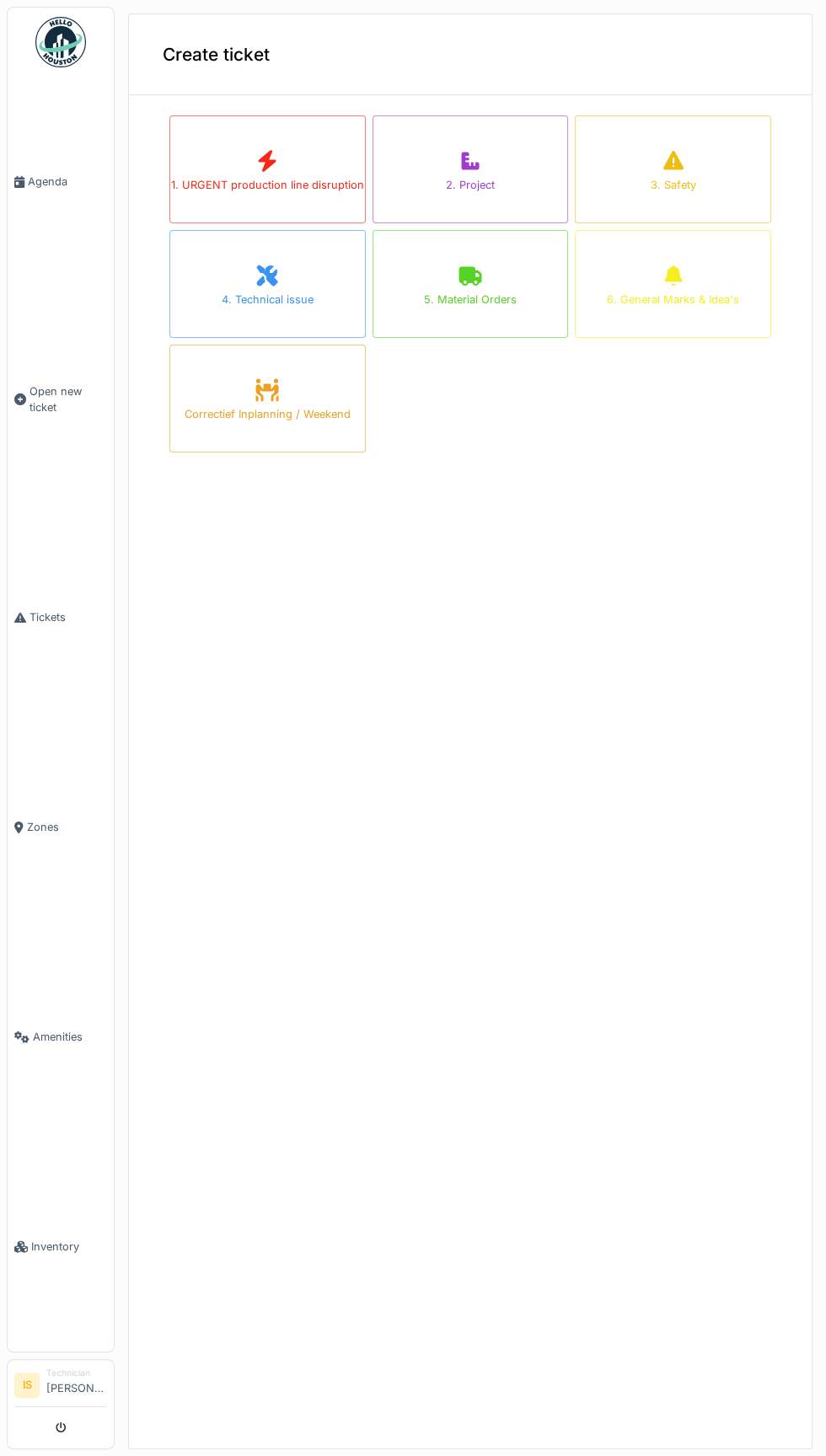
click at [48, 626] on span "Tickets" at bounding box center [68, 617] width 77 height 16
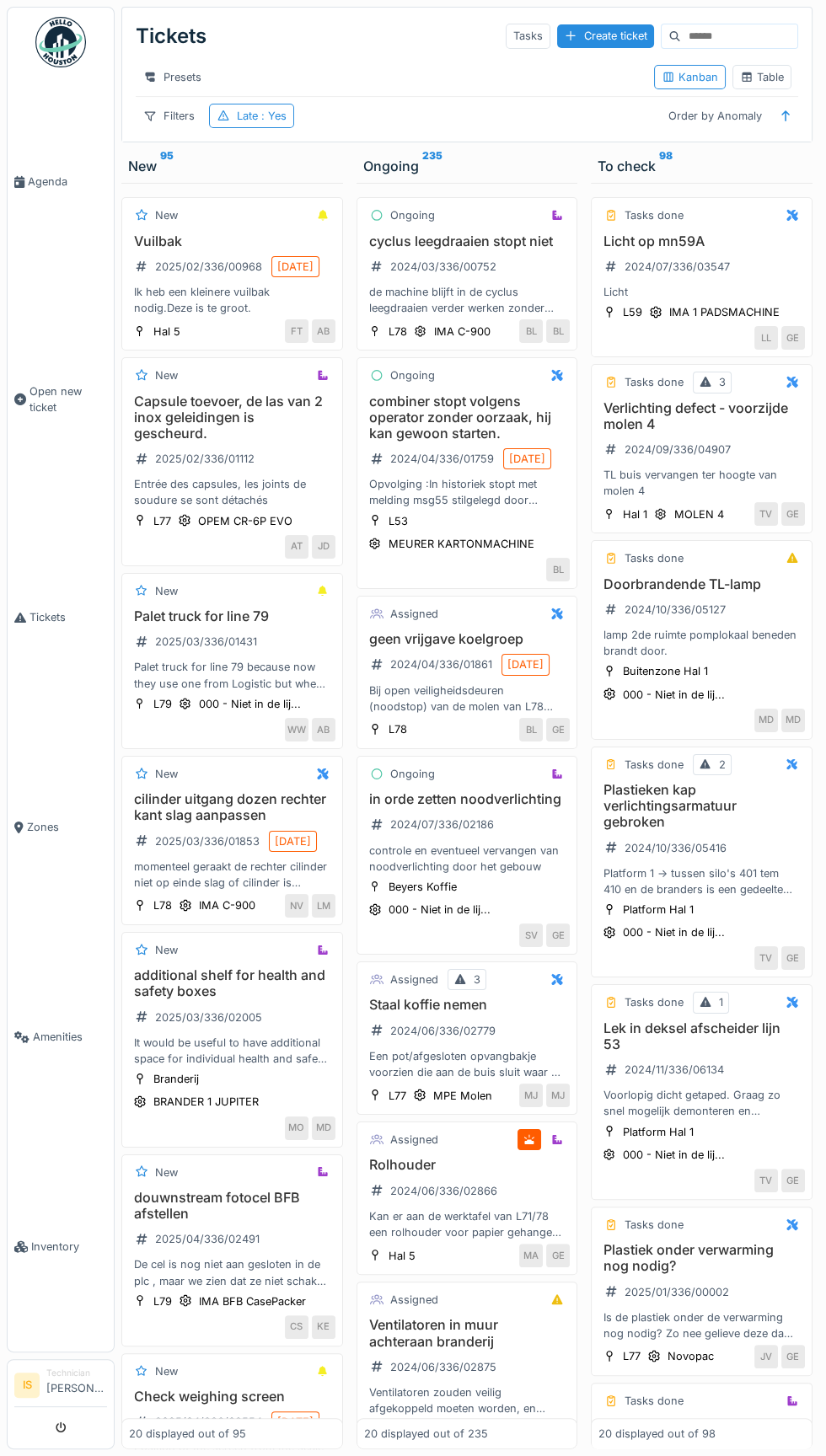
click at [221, 115] on icon at bounding box center [224, 115] width 11 height 10
click at [340, 159] on div "Remove" at bounding box center [340, 159] width 74 height 23
